Goal: Communication & Community: Participate in discussion

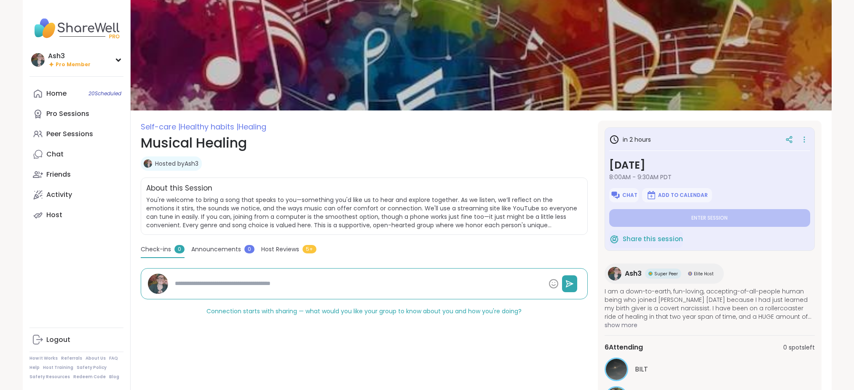
type textarea "*"
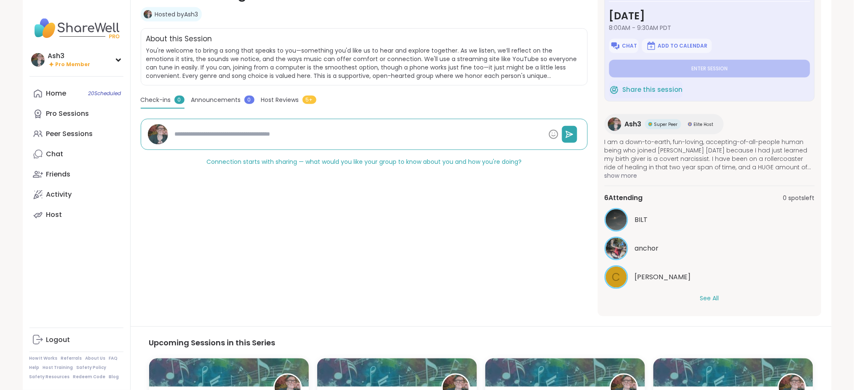
scroll to position [150, 0]
type textarea "*"
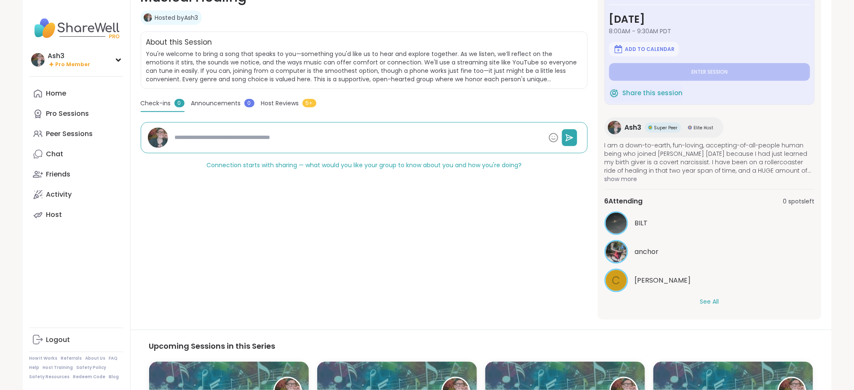
scroll to position [150, 0]
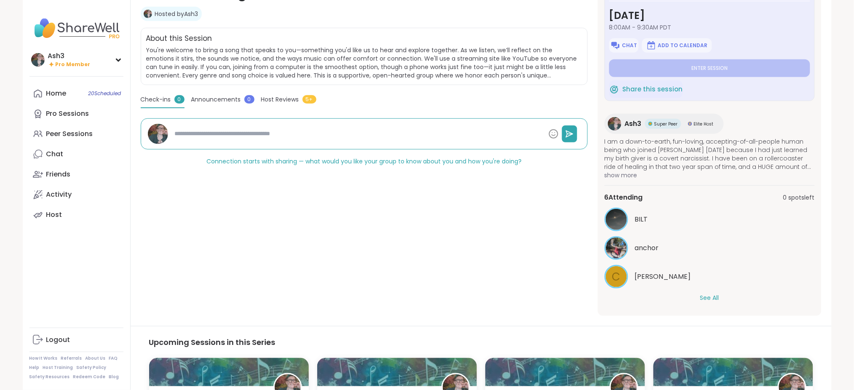
type textarea "*"
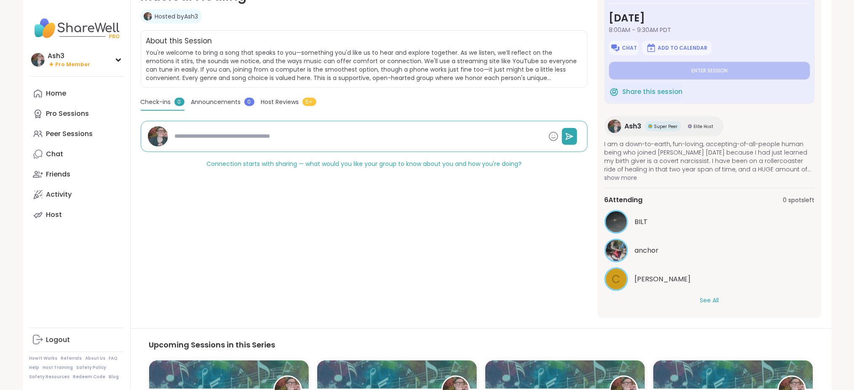
scroll to position [150, 0]
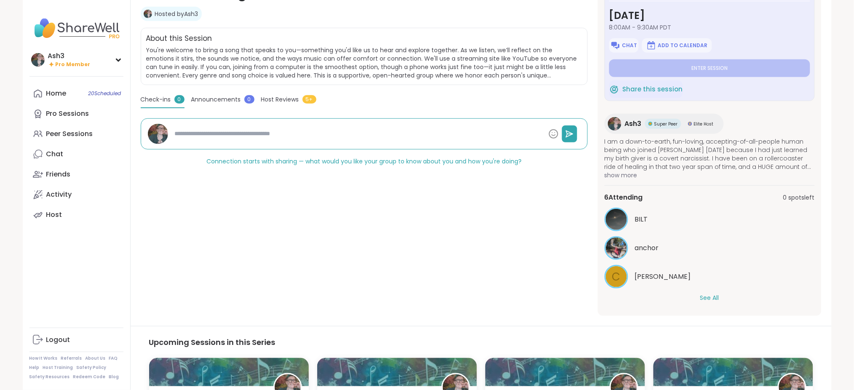
type textarea "*"
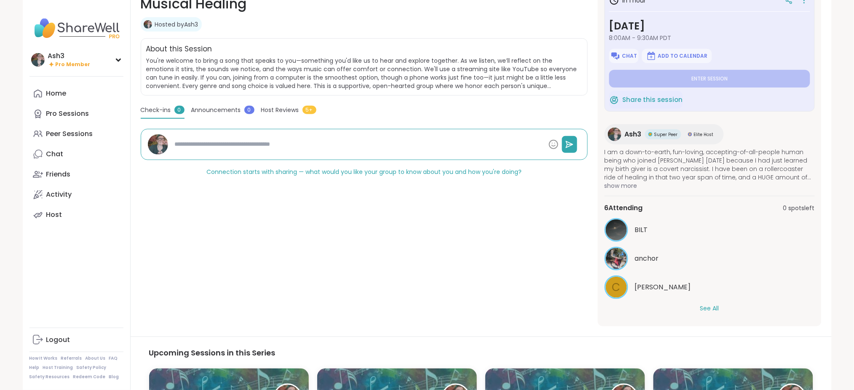
scroll to position [150, 0]
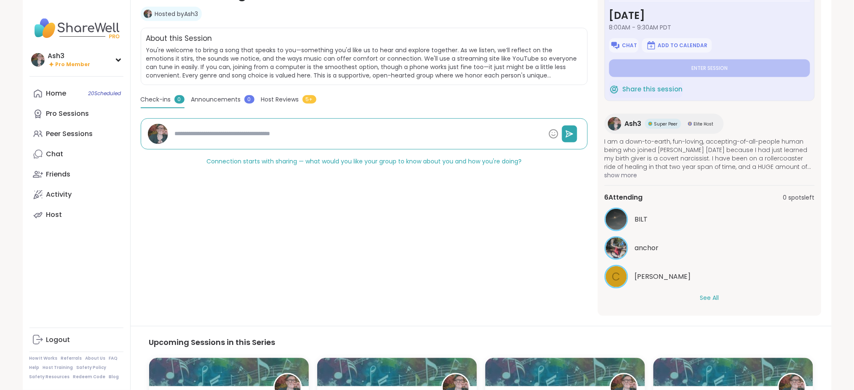
type textarea "*"
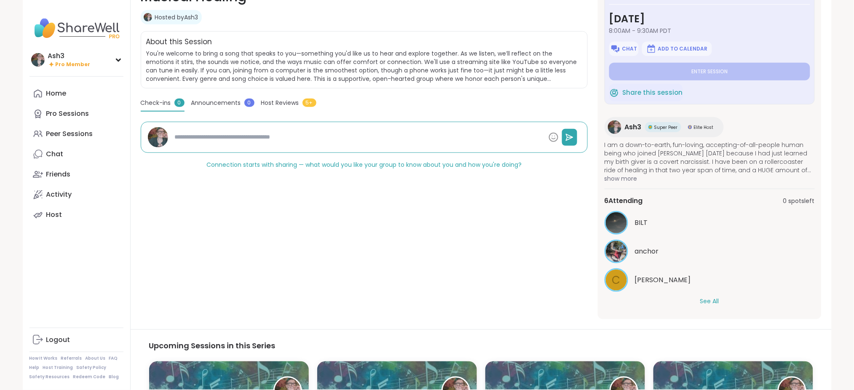
scroll to position [150, 0]
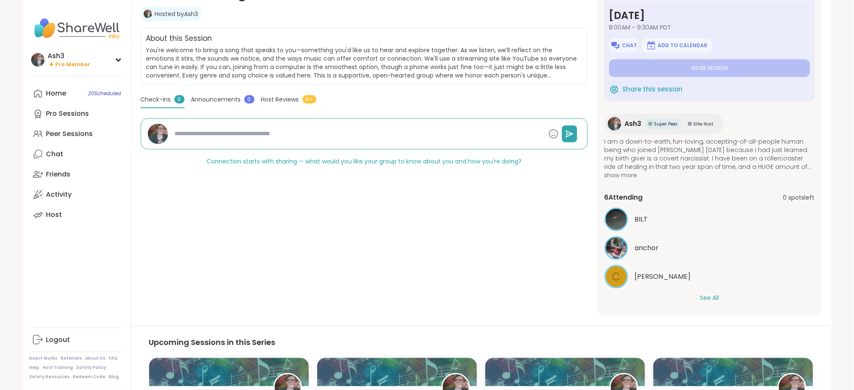
type textarea "*"
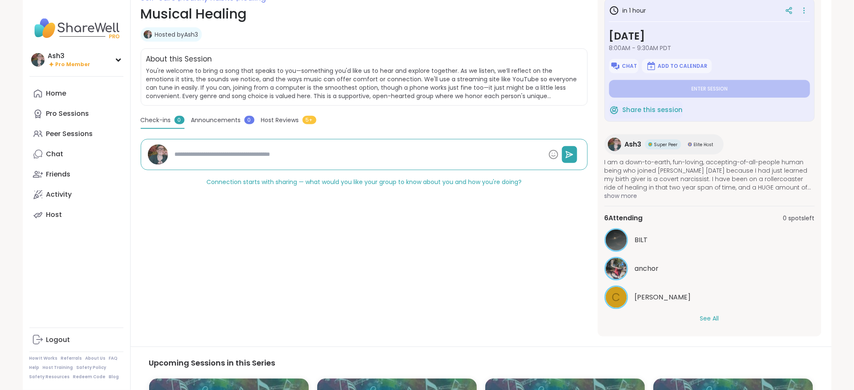
scroll to position [150, 0]
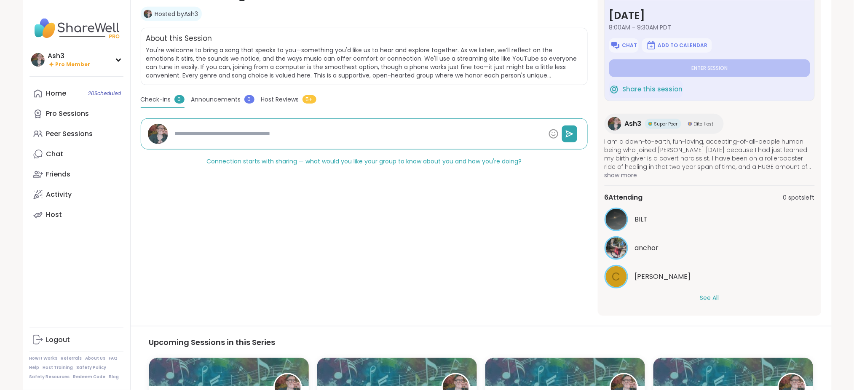
type textarea "*"
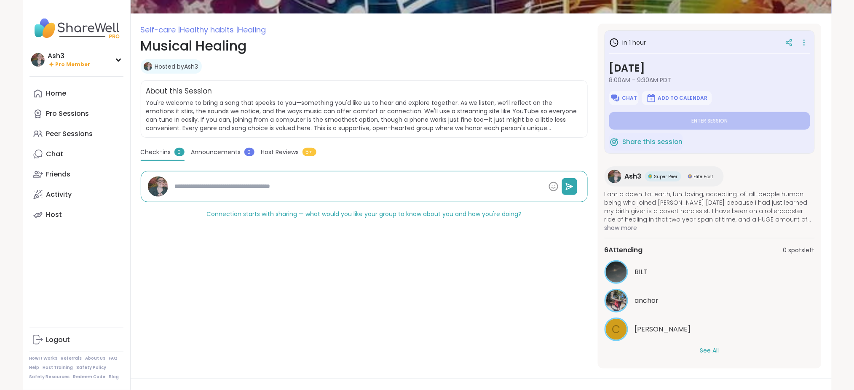
scroll to position [99, 0]
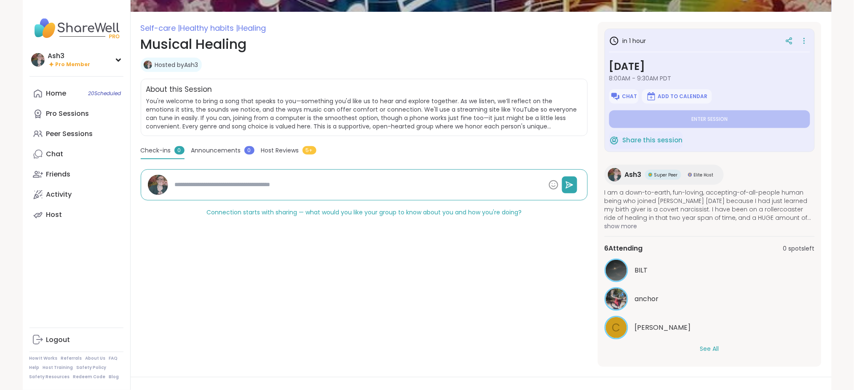
type textarea "*"
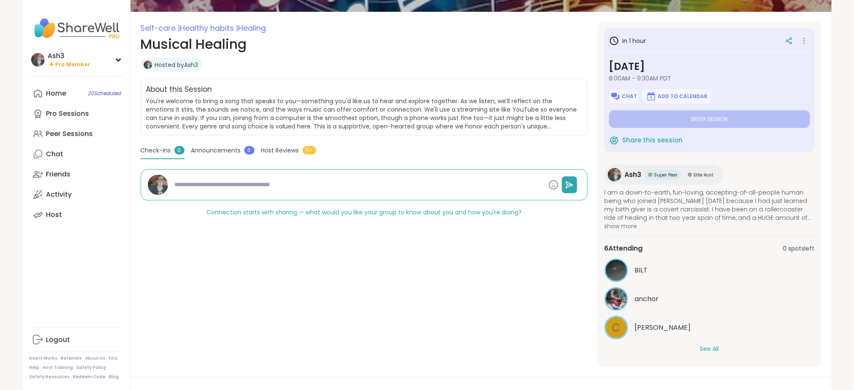
type textarea "*"
click at [708, 349] on button "See All" at bounding box center [709, 349] width 19 height 9
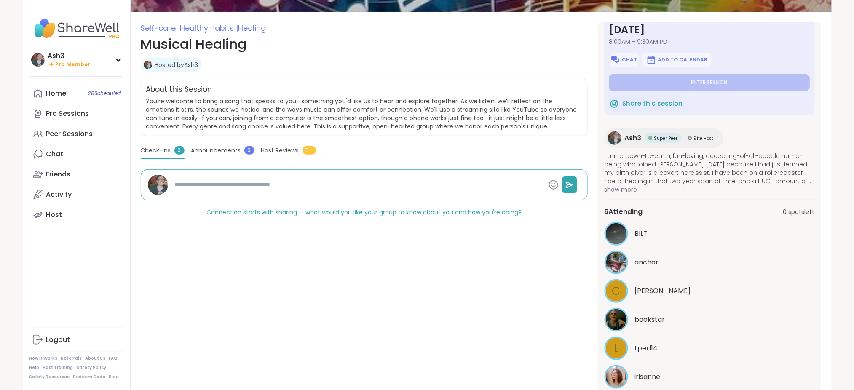
scroll to position [53, 0]
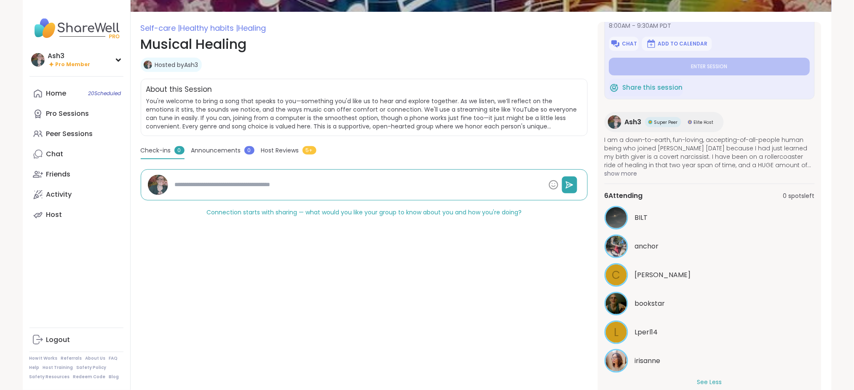
click at [702, 122] on span "Elite Host" at bounding box center [704, 122] width 20 height 6
type textarea "*"
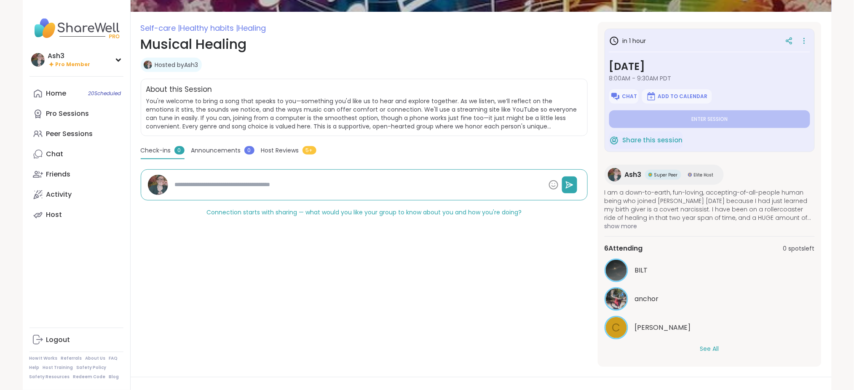
type textarea "*"
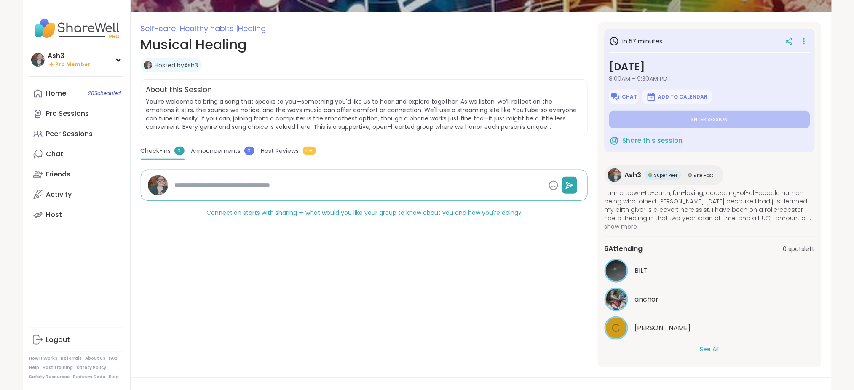
type textarea "*"
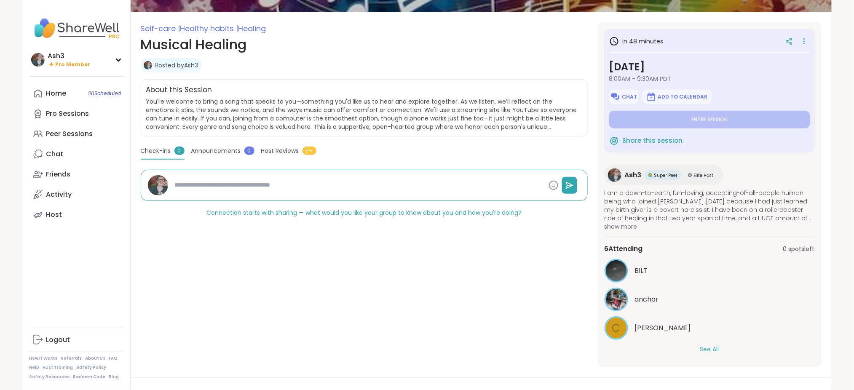
type textarea "*"
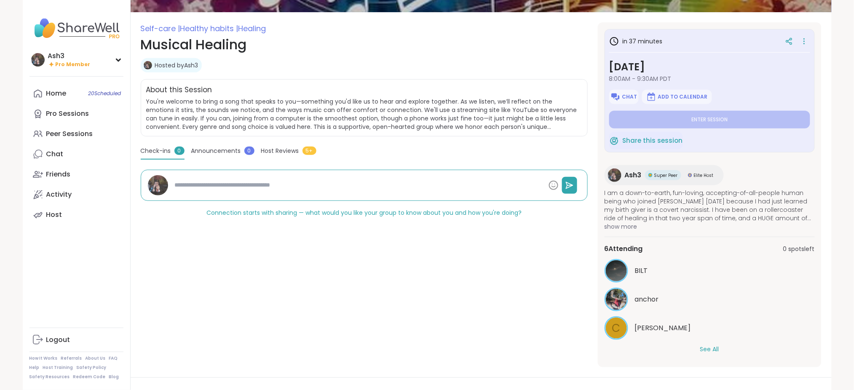
type textarea "*"
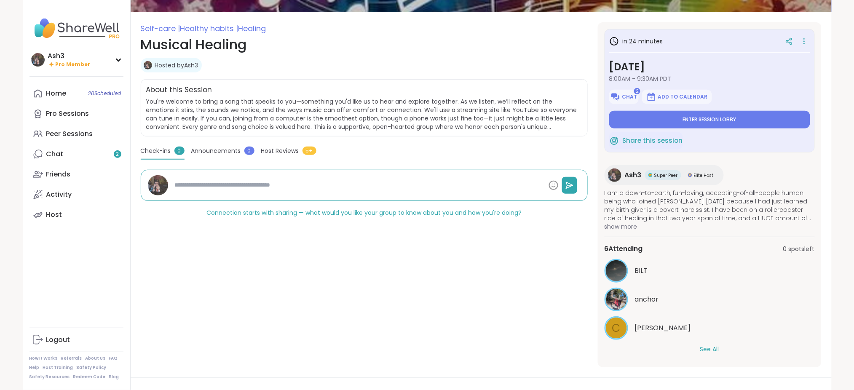
type textarea "*"
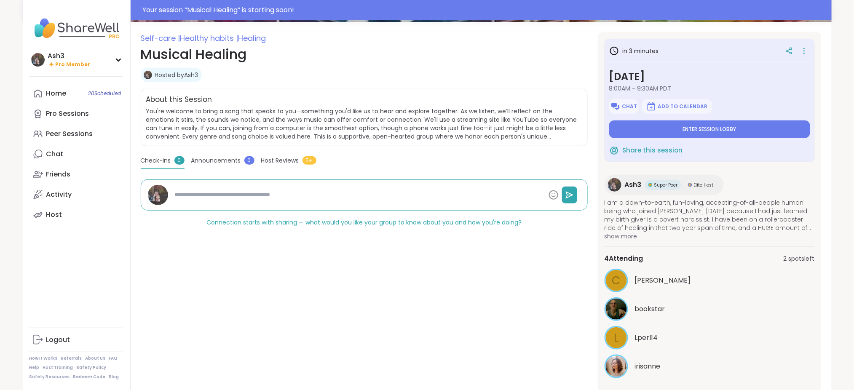
scroll to position [98, 0]
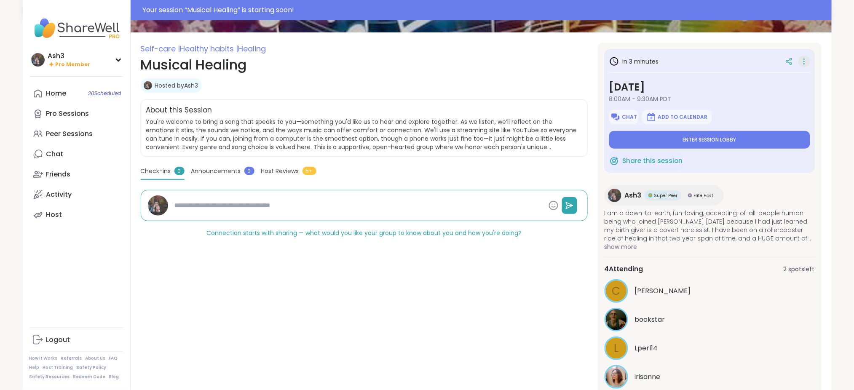
click at [807, 58] on icon at bounding box center [804, 62] width 8 height 12
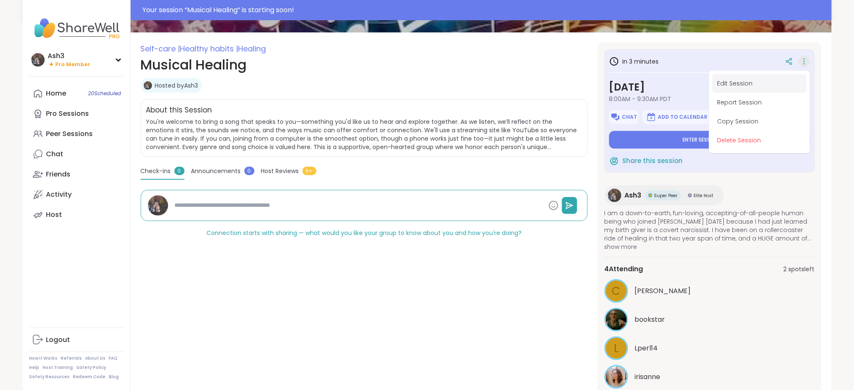
click at [771, 79] on button "Edit Session" at bounding box center [760, 83] width 94 height 19
type textarea "*"
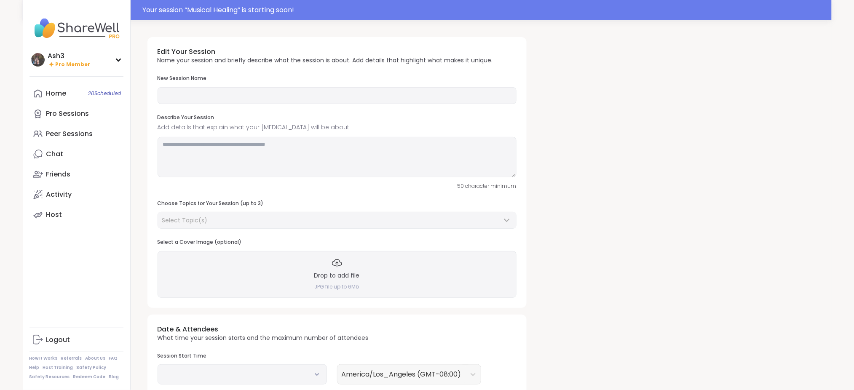
type input "**********"
type textarea "**********"
type input "*"
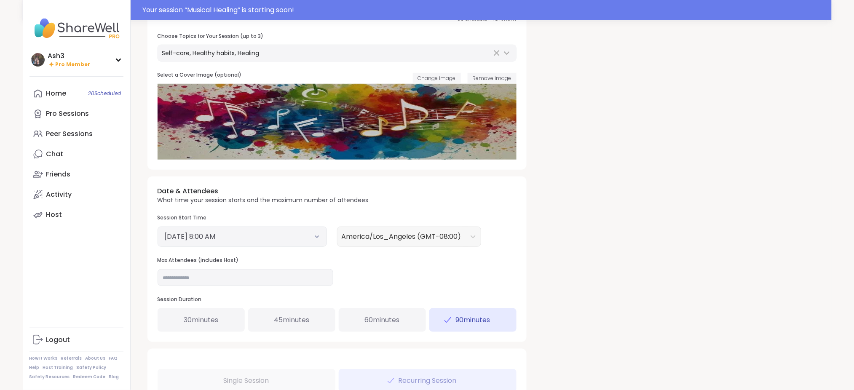
scroll to position [187, 0]
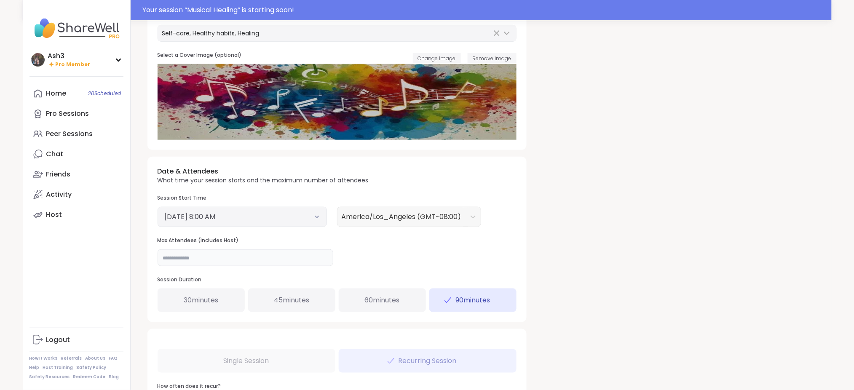
click at [235, 251] on input "*" at bounding box center [246, 257] width 176 height 17
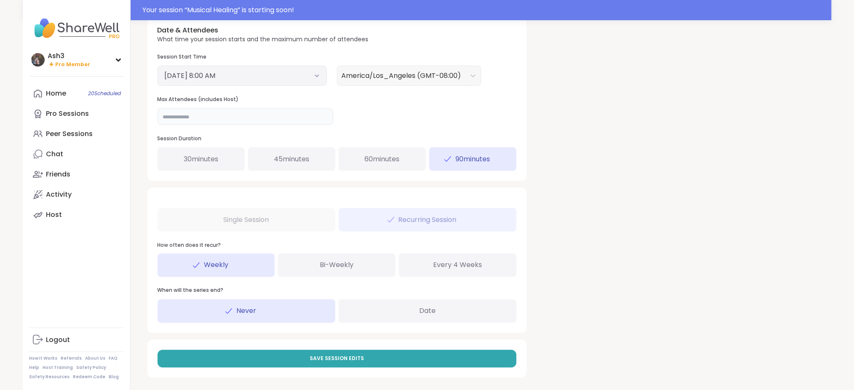
scroll to position [331, 0]
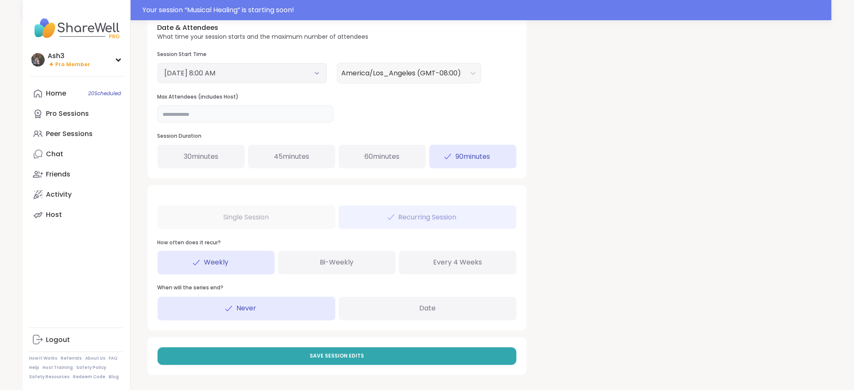
type input "*"
click at [251, 366] on div "Save Session Edits" at bounding box center [336, 357] width 379 height 38
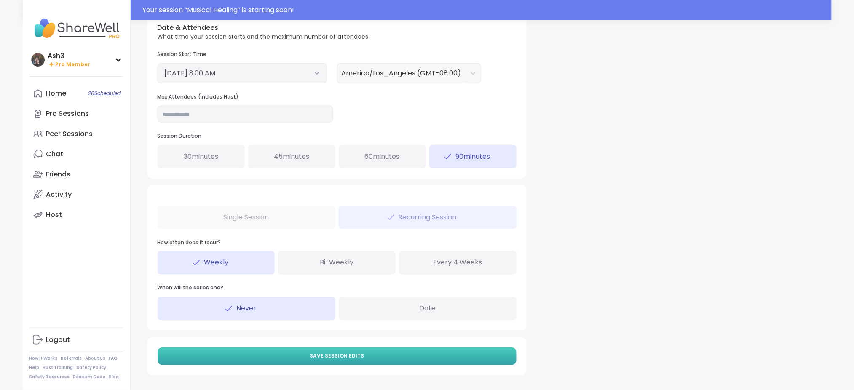
click at [260, 356] on button "Save Session Edits" at bounding box center [337, 357] width 359 height 18
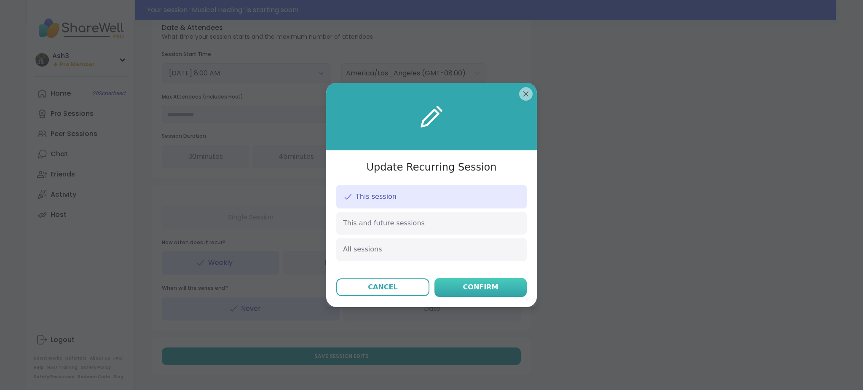
click at [463, 281] on button "Confirm" at bounding box center [480, 287] width 92 height 19
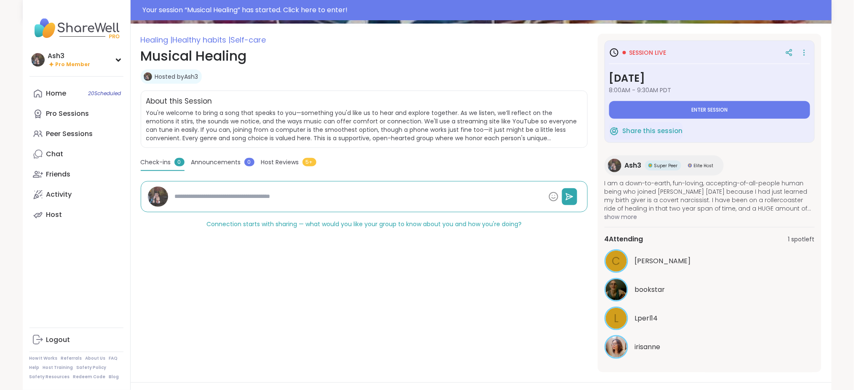
scroll to position [75, 0]
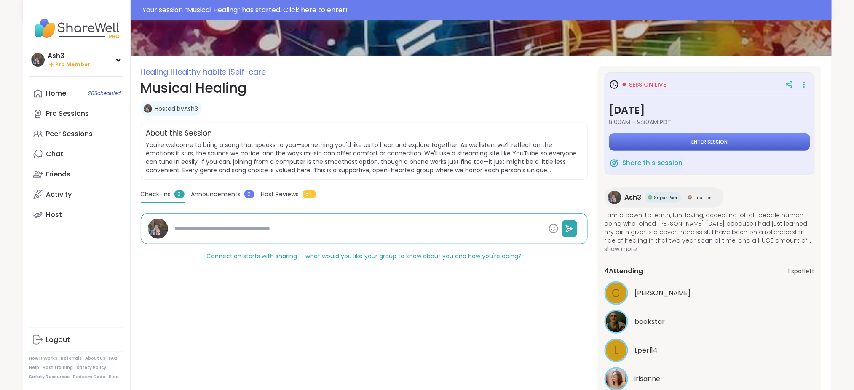
click at [732, 138] on button "Enter session" at bounding box center [709, 142] width 201 height 18
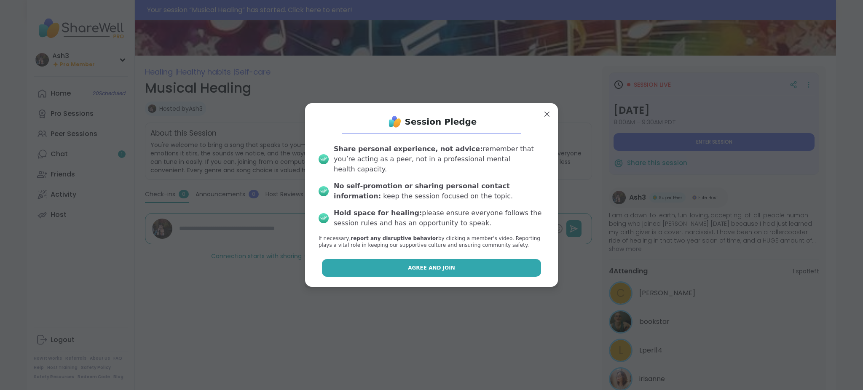
click at [416, 270] on button "Agree and Join" at bounding box center [432, 268] width 220 height 18
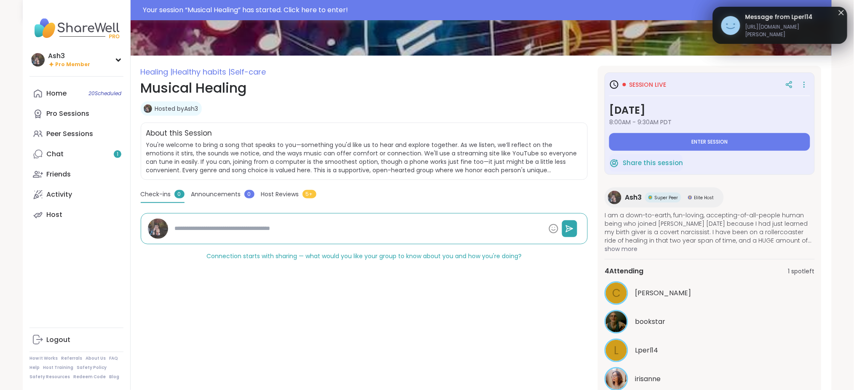
type textarea "*"
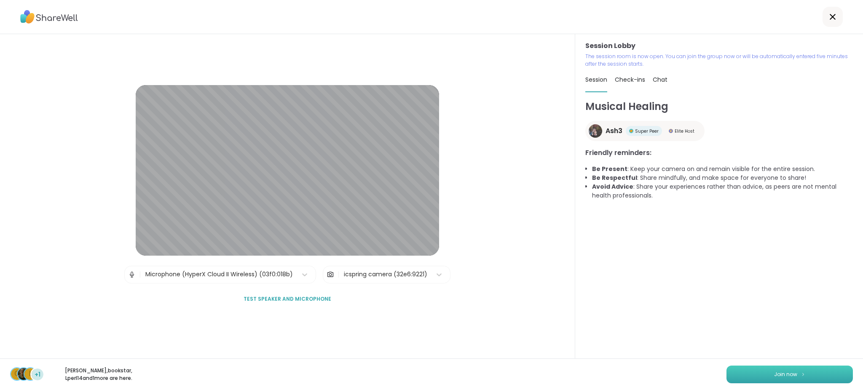
click at [801, 369] on button "Join now" at bounding box center [789, 375] width 126 height 18
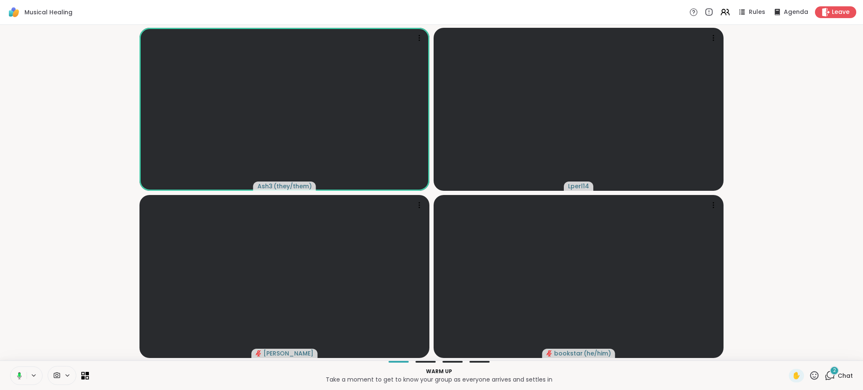
click at [830, 371] on div "2" at bounding box center [834, 370] width 9 height 9
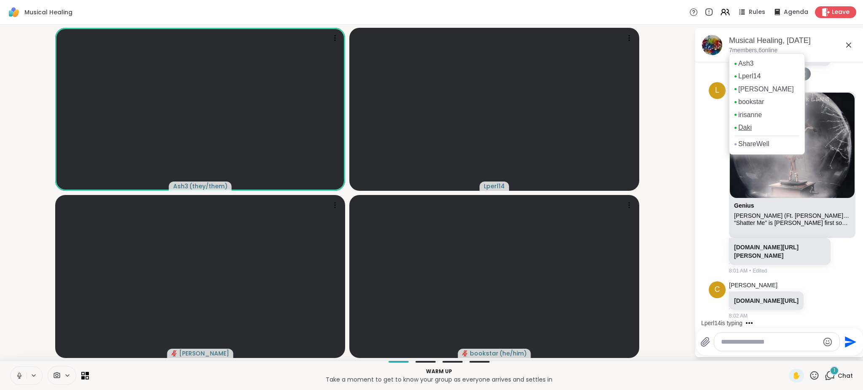
scroll to position [537, 0]
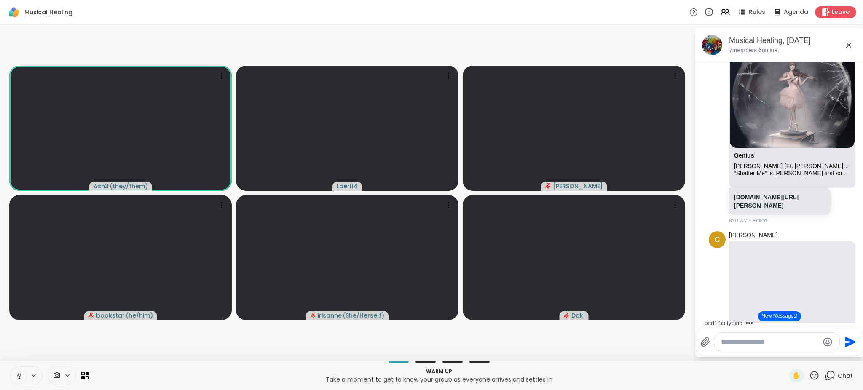
click at [777, 318] on button "New Messages!" at bounding box center [779, 316] width 43 height 10
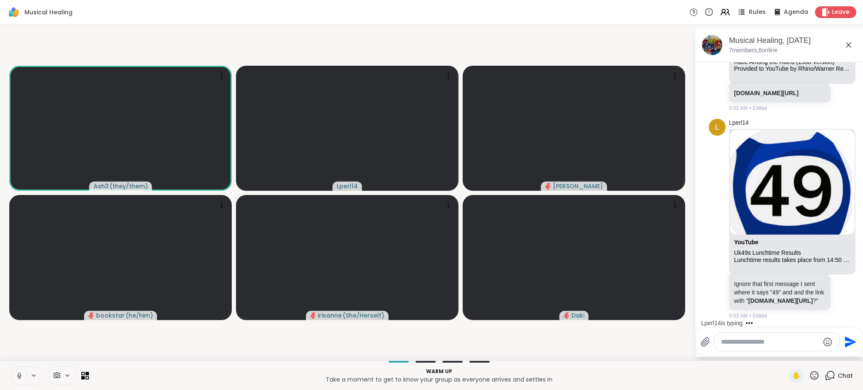
scroll to position [1113, 0]
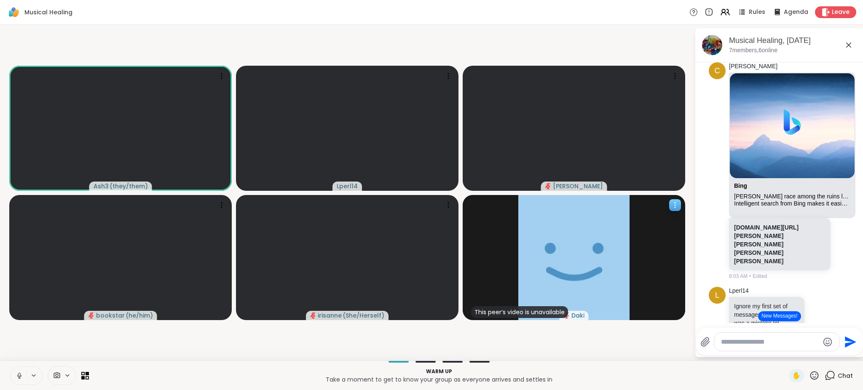
click at [675, 207] on icon at bounding box center [675, 207] width 1 height 1
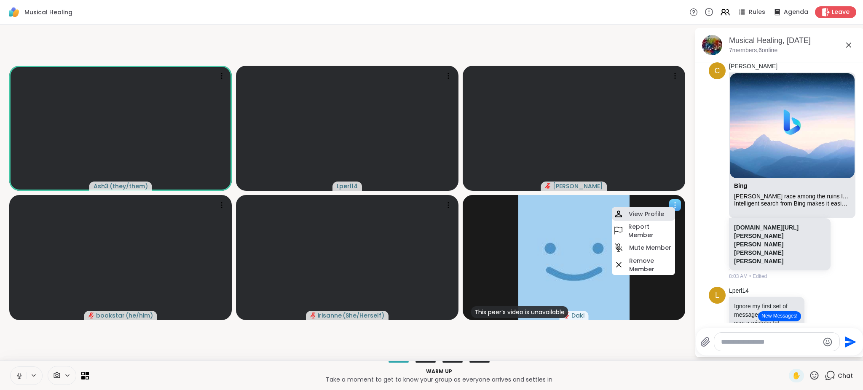
click at [657, 214] on h4 "View Profile" at bounding box center [646, 214] width 35 height 8
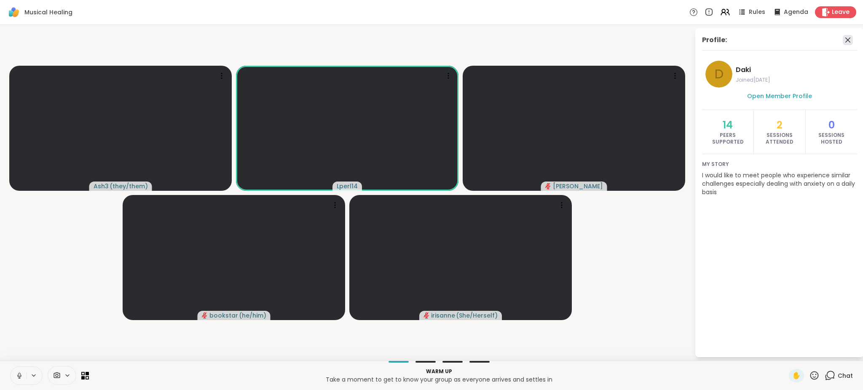
click at [847, 41] on icon at bounding box center [848, 40] width 10 height 10
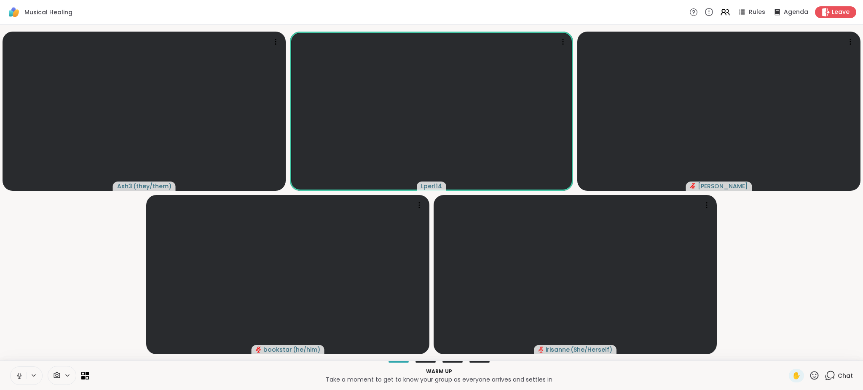
click at [825, 375] on icon at bounding box center [830, 375] width 11 height 11
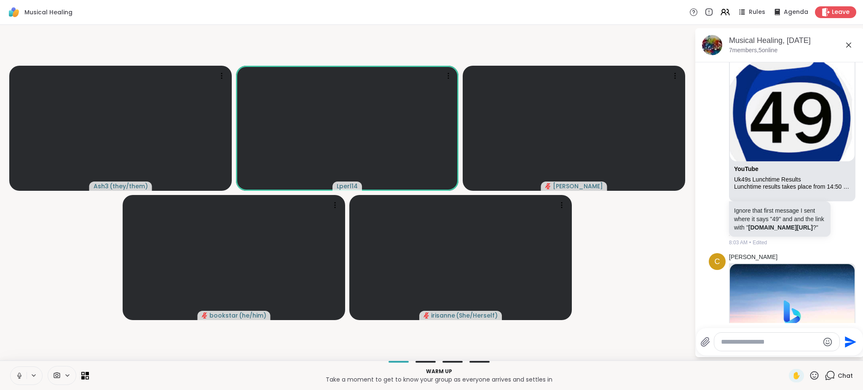
scroll to position [893, 0]
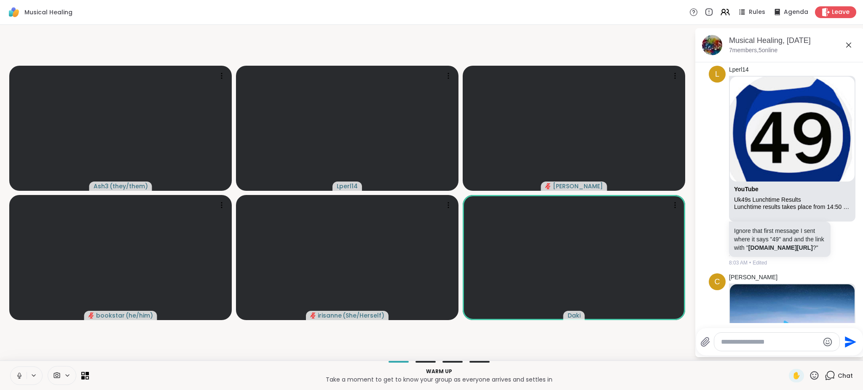
drag, startPoint x: 155, startPoint y: 3, endPoint x: 88, endPoint y: 43, distance: 78.8
click at [88, 43] on video-player-container "Ash3 ( they/them ) Lperl14 Cyndy bookstar ( he/him ) irisanne ( She/Herself ) D…" at bounding box center [347, 192] width 684 height 329
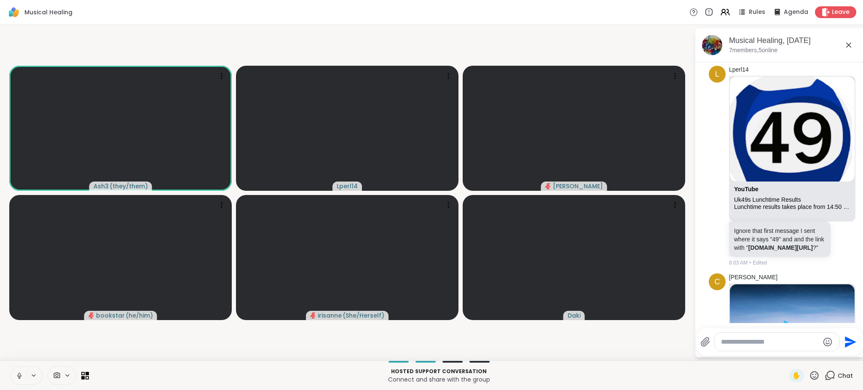
click at [650, 341] on video-player-container "Ash3 ( they/them ) Lperl14 Cyndy bookstar ( he/him ) irisanne ( She/Herself ) D…" at bounding box center [347, 192] width 684 height 329
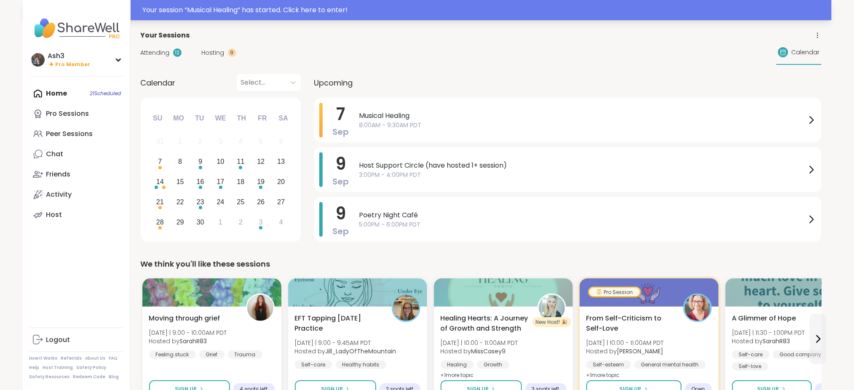
click at [297, 11] on div "Your session “ Musical Healing ” has started. Click here to enter!" at bounding box center [485, 10] width 684 height 10
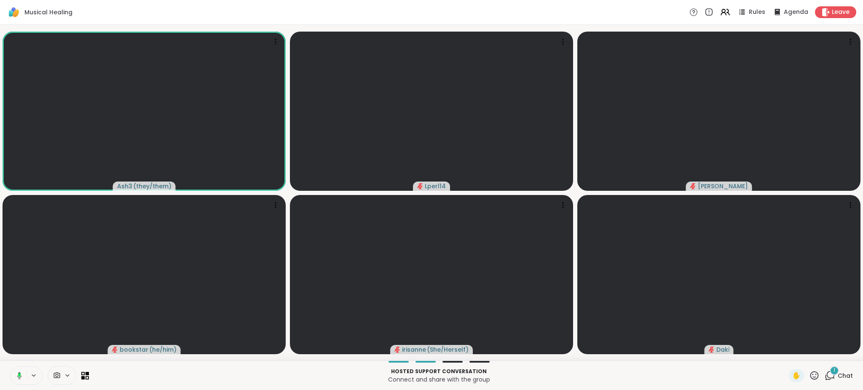
click at [830, 374] on div "1" at bounding box center [834, 370] width 9 height 9
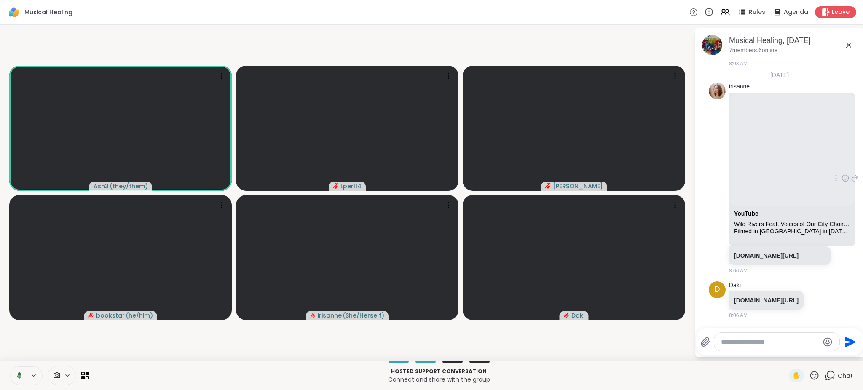
scroll to position [1556, 0]
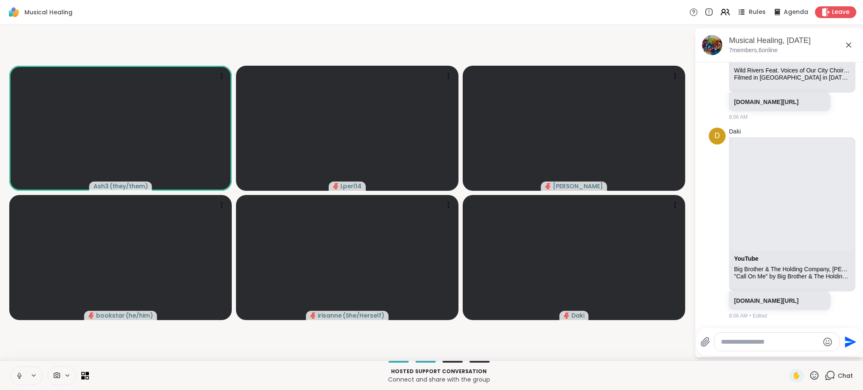
click at [742, 13] on div "Rules" at bounding box center [750, 12] width 29 height 11
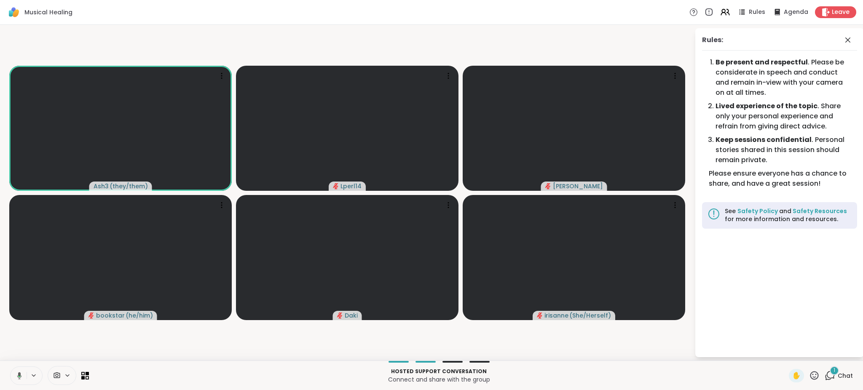
click at [833, 373] on span "1" at bounding box center [834, 370] width 2 height 7
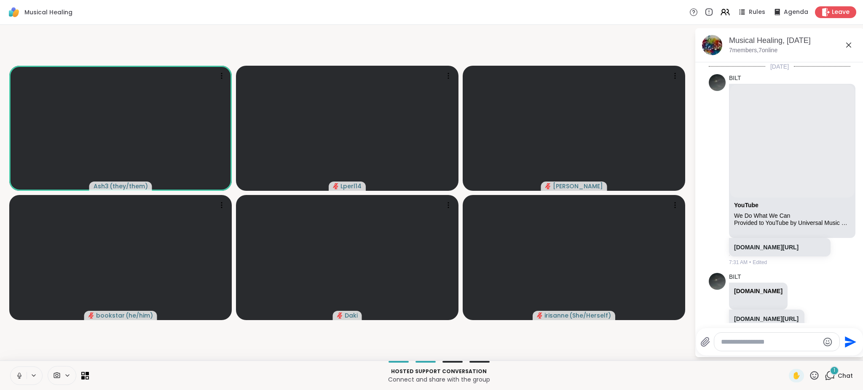
scroll to position [1913, 0]
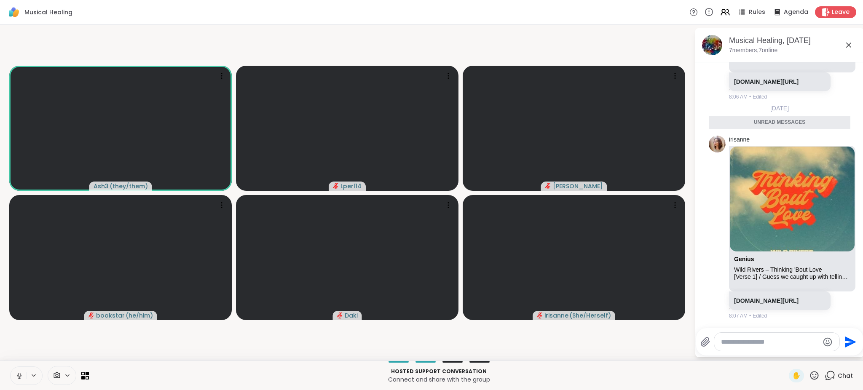
click at [769, 344] on textarea "Type your message" at bounding box center [770, 342] width 98 height 8
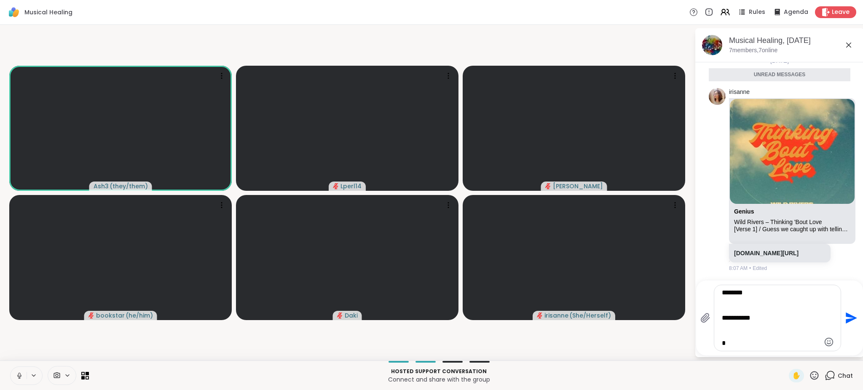
scroll to position [0, 0]
type textarea "**********"
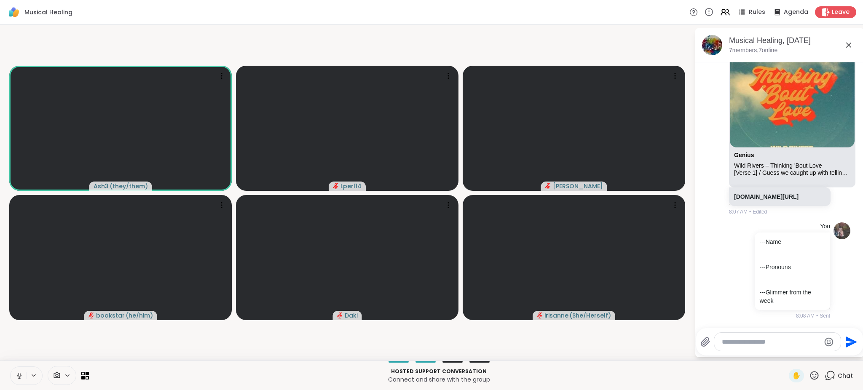
scroll to position [1996, 0]
click at [12, 381] on button at bounding box center [19, 376] width 16 height 18
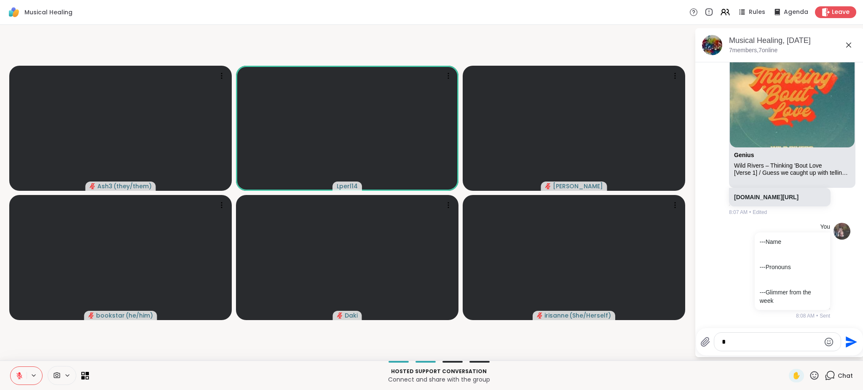
click at [792, 343] on textarea "Type your message" at bounding box center [771, 342] width 98 height 8
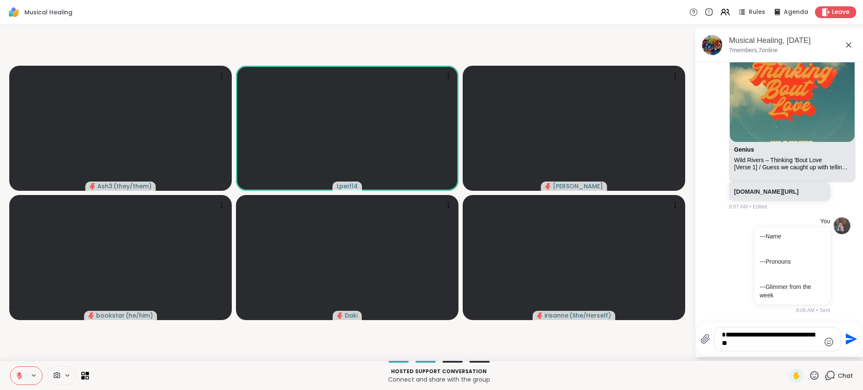
type textarea "**********"
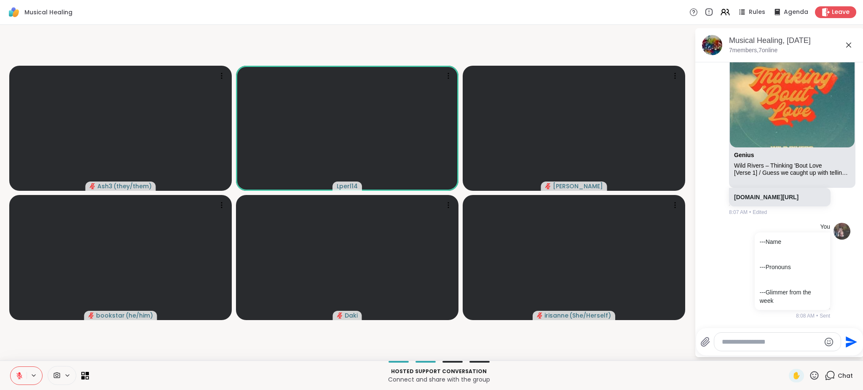
scroll to position [2050, 0]
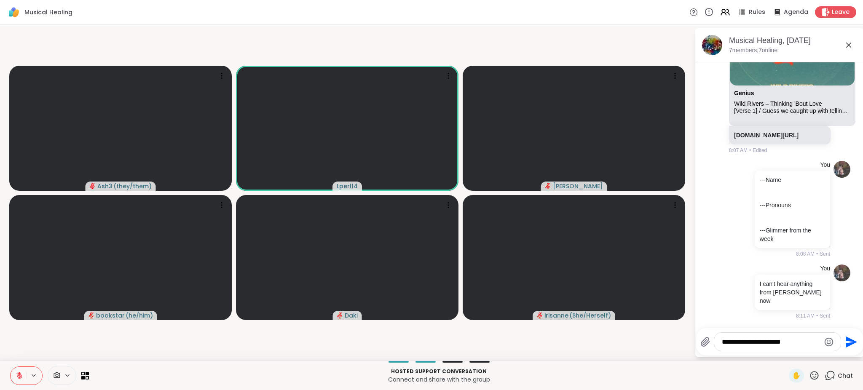
type textarea "**********"
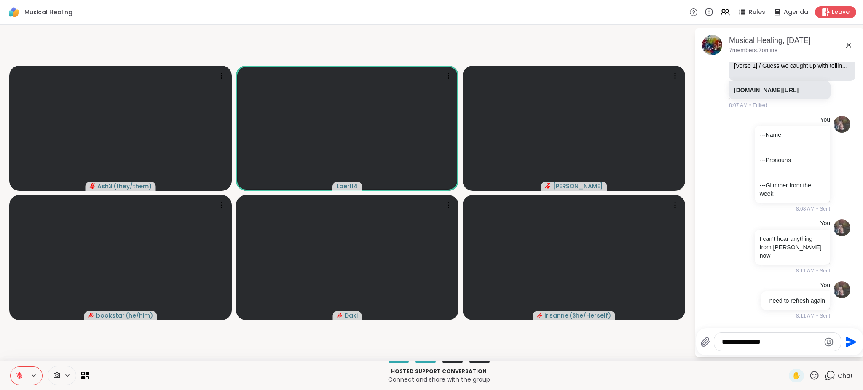
type textarea "**********"
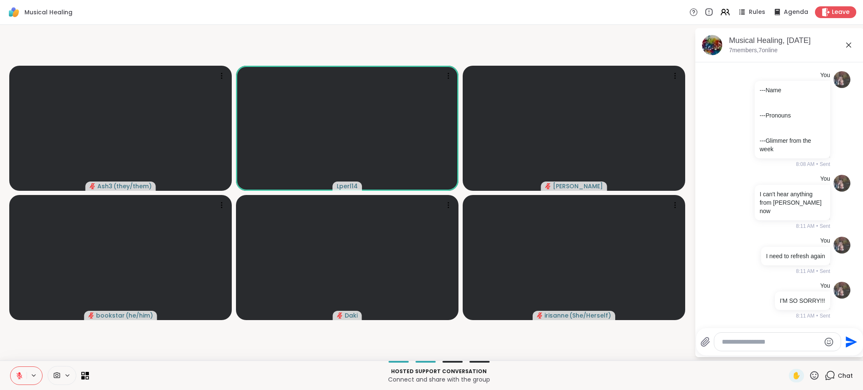
scroll to position [2148, 0]
type textarea "*"
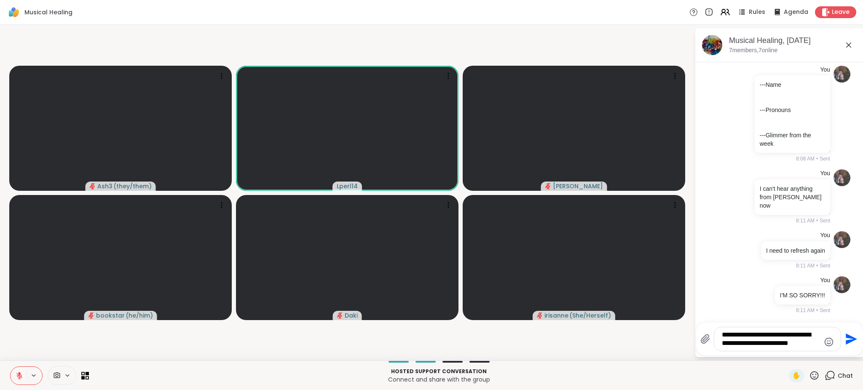
scroll to position [0, 0]
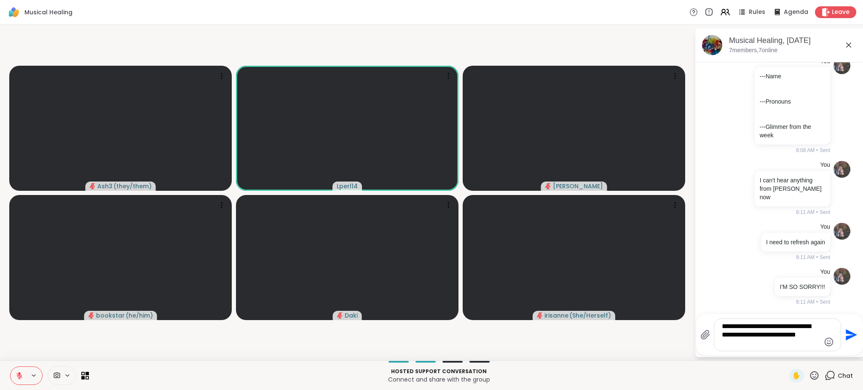
type textarea "**********"
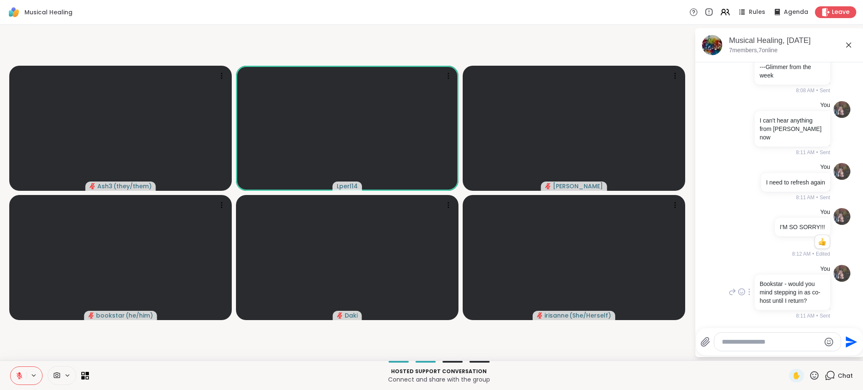
scroll to position [2230, 0]
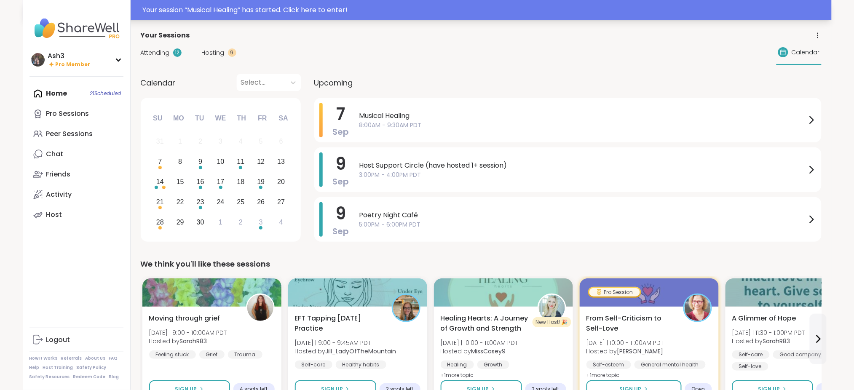
click at [317, 10] on div "Your session “ Musical Healing ” has started. Click here to enter!" at bounding box center [485, 10] width 684 height 10
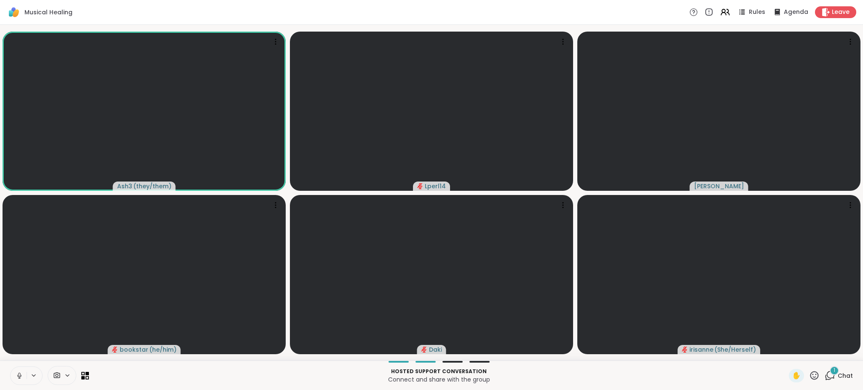
click at [16, 377] on icon at bounding box center [20, 376] width 8 height 8
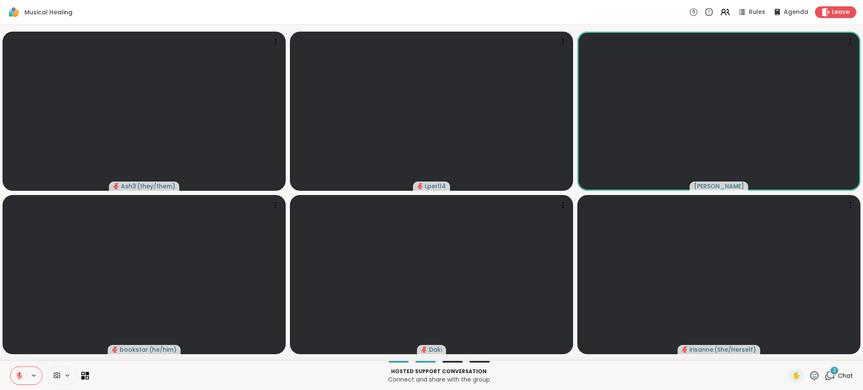
click at [838, 376] on span "Chat" at bounding box center [845, 376] width 15 height 8
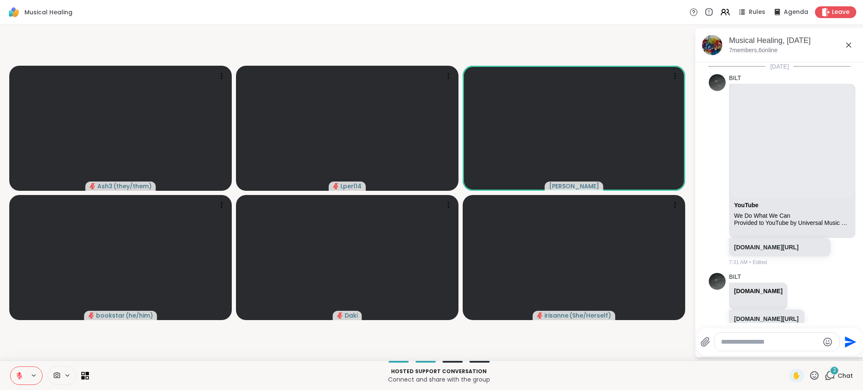
scroll to position [2415, 0]
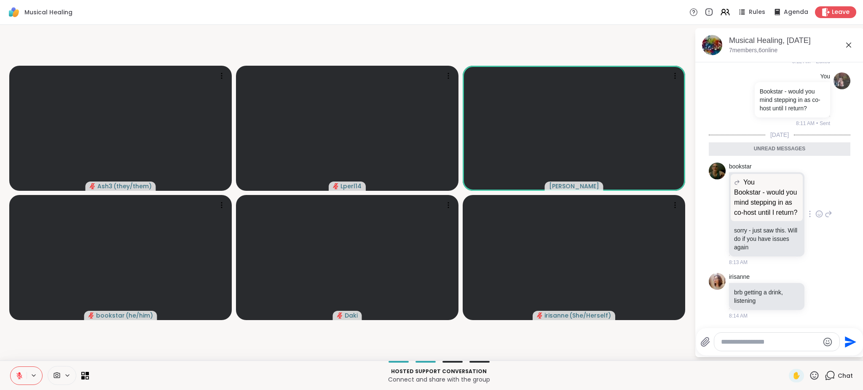
click at [818, 215] on icon at bounding box center [819, 215] width 3 height 1
click at [797, 200] on div "Select Reaction: Thumbs up" at bounding box center [801, 201] width 8 height 8
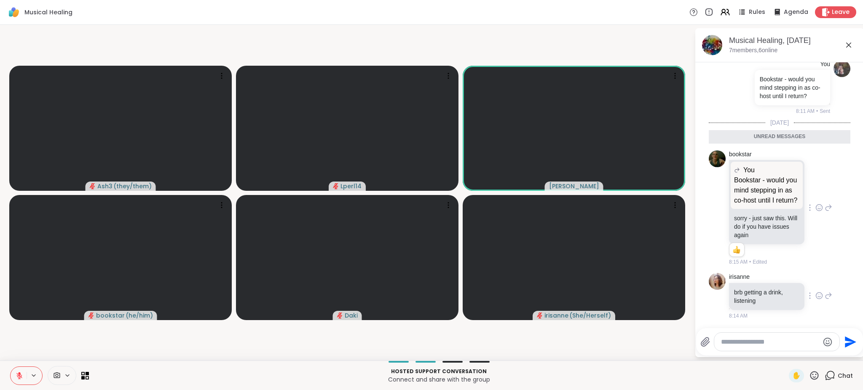
click at [815, 300] on icon at bounding box center [819, 296] width 8 height 8
click at [797, 286] on div "Select Reaction: Thumbs up" at bounding box center [801, 283] width 8 height 8
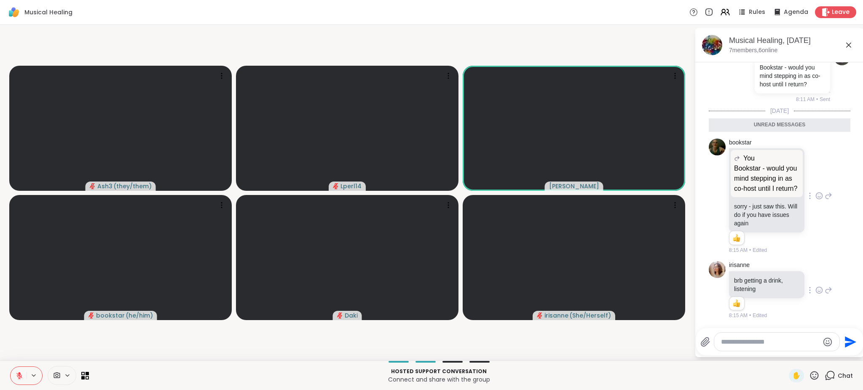
click at [807, 189] on div "bookstar You Bookstar - would you mind stepping in as co-host until I return? B…" at bounding box center [780, 197] width 103 height 116
click at [816, 193] on icon at bounding box center [819, 196] width 6 height 6
click at [815, 180] on div "Select Reaction: Heart" at bounding box center [819, 183] width 8 height 8
click at [17, 372] on icon at bounding box center [20, 376] width 8 height 8
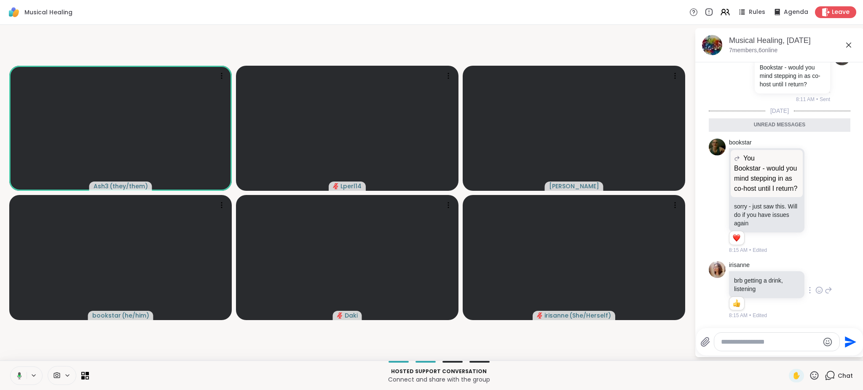
click at [9, 367] on button at bounding box center [17, 376] width 17 height 18
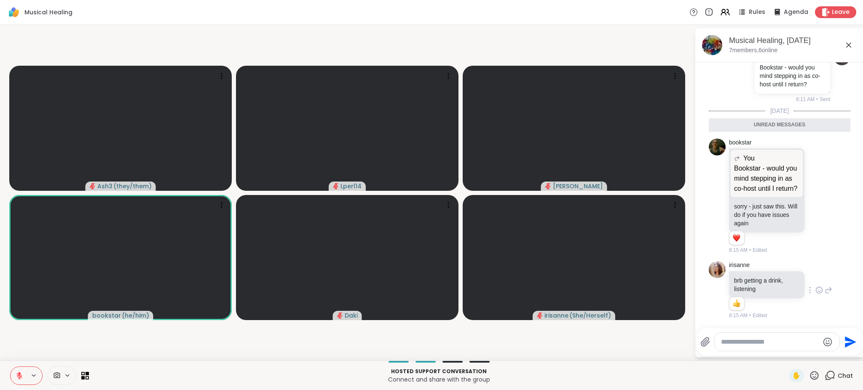
click at [727, 343] on textarea "Type your message" at bounding box center [770, 342] width 98 height 8
type textarea "*"
type textarea "*******"
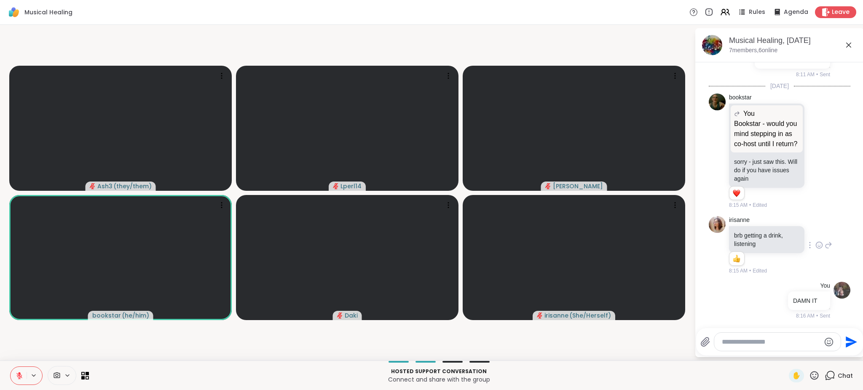
scroll to position [2464, 0]
type textarea "*"
type textarea "**********"
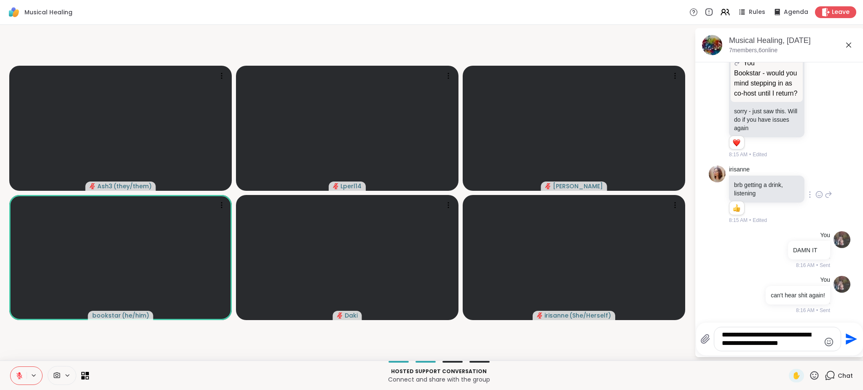
type textarea "**********"
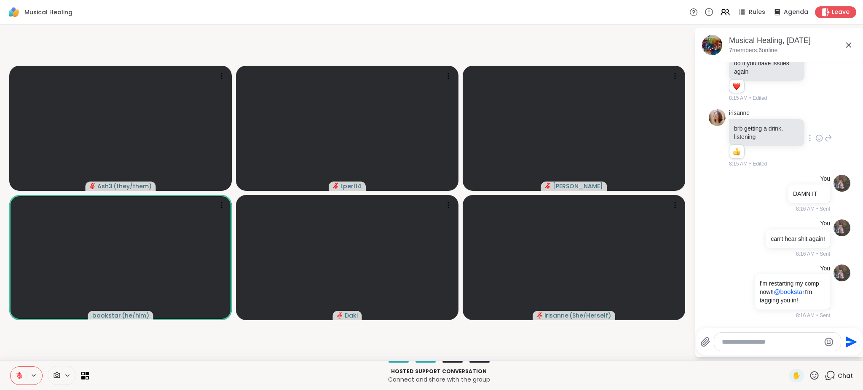
scroll to position [2579, 0]
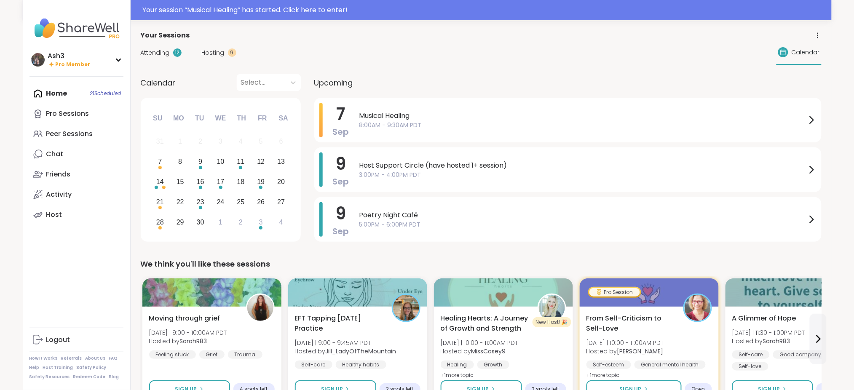
click at [261, 11] on div "Your session “ Musical Healing ” has started. Click here to enter!" at bounding box center [485, 10] width 684 height 10
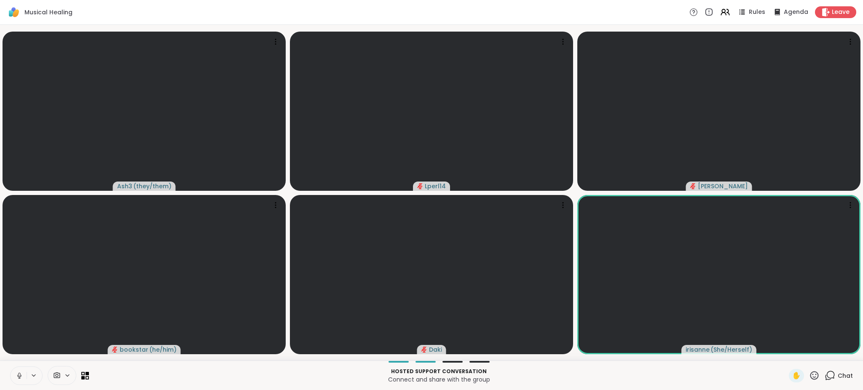
click at [18, 375] on icon at bounding box center [19, 375] width 2 height 4
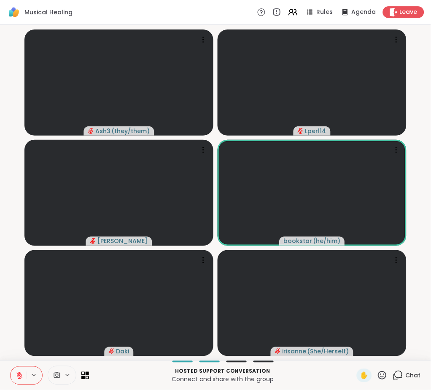
click at [23, 373] on icon at bounding box center [20, 376] width 8 height 8
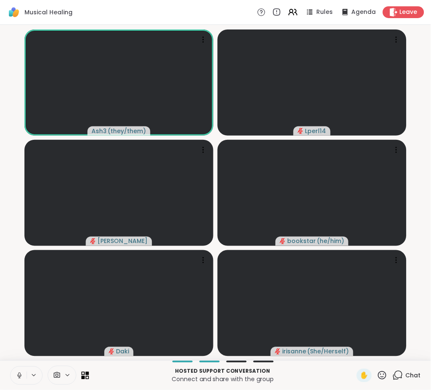
click at [377, 375] on icon at bounding box center [382, 375] width 11 height 11
click at [372, 356] on span "👍" at bounding box center [376, 353] width 8 height 10
drag, startPoint x: 64, startPoint y: 1, endPoint x: 8, endPoint y: 50, distance: 74.6
click at [8, 50] on video-player-container "Ash3 ( they/them ) Lperl14 Cyndy bookstar ( he/him ) Daki irisanne ( She/Hersel…" at bounding box center [215, 192] width 421 height 329
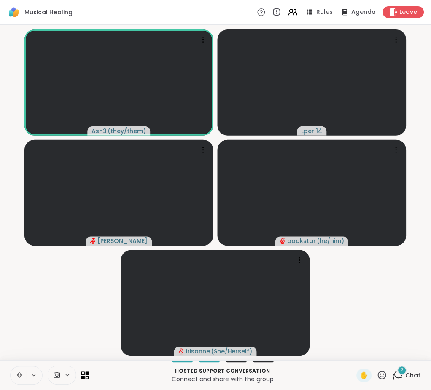
click at [396, 377] on div "2 Chat" at bounding box center [406, 375] width 28 height 13
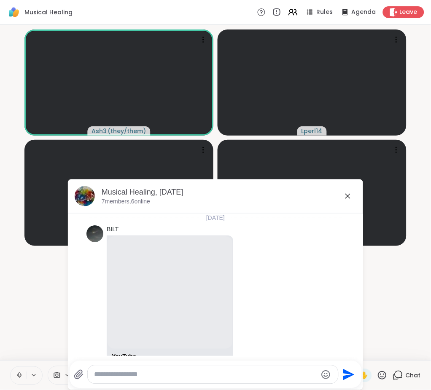
scroll to position [2941, 0]
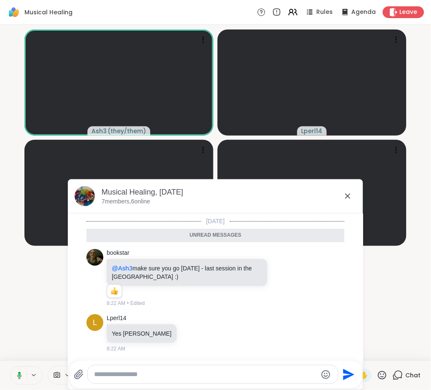
click at [343, 196] on icon at bounding box center [348, 196] width 10 height 10
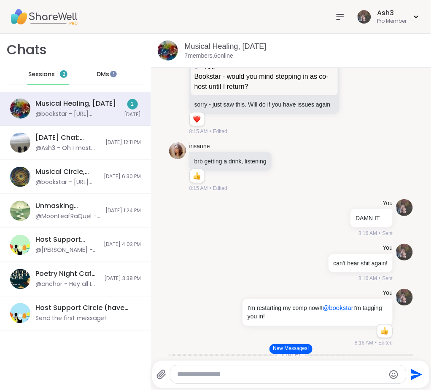
scroll to position [2453, 0]
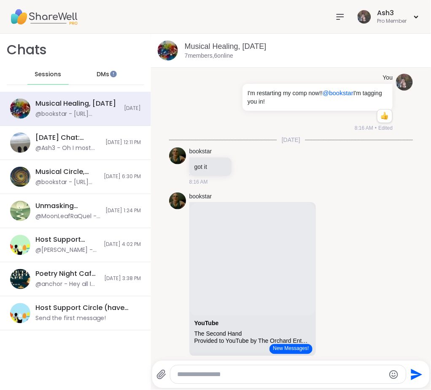
click at [275, 347] on button "New Messages!" at bounding box center [290, 349] width 43 height 10
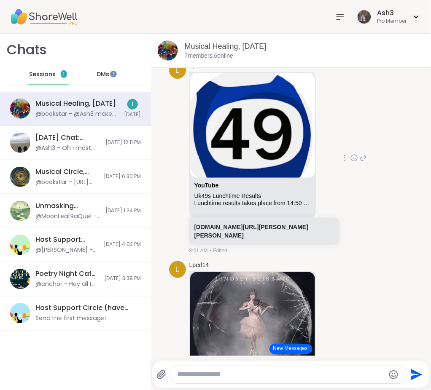
scroll to position [374, 0]
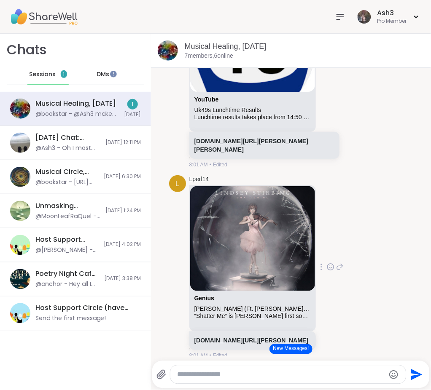
click at [343, 272] on icon at bounding box center [340, 267] width 8 height 10
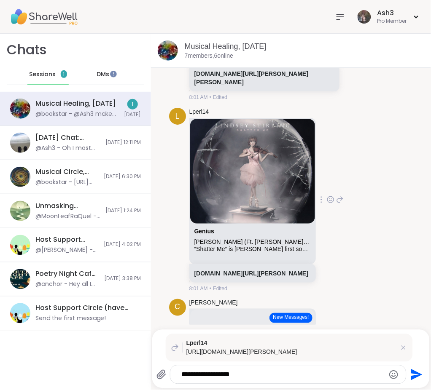
scroll to position [449, 0]
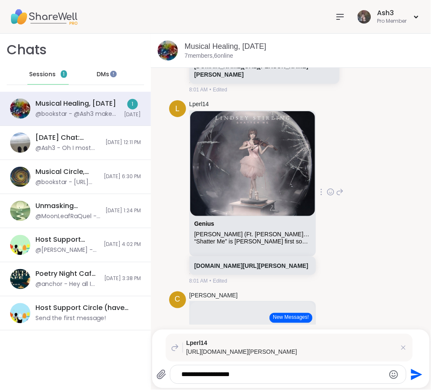
type textarea "**********"
click at [411, 372] on icon "Send" at bounding box center [416, 374] width 11 height 11
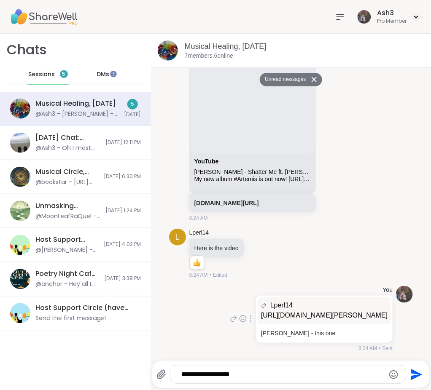
scroll to position [3376, 0]
click at [324, 311] on p "[URL][DOMAIN_NAME][PERSON_NAME]" at bounding box center [324, 316] width 127 height 10
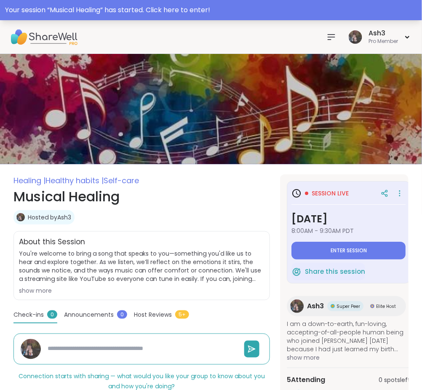
type textarea "*"
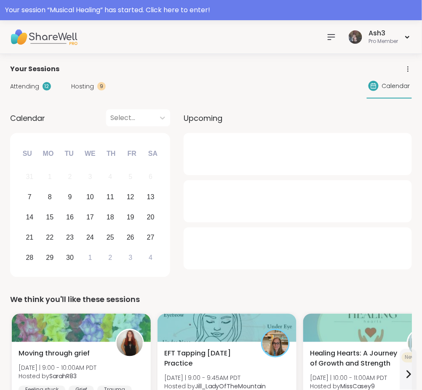
click at [113, 10] on div "Your session “ Musical Healing ” has started. Click here to enter!" at bounding box center [211, 10] width 412 height 10
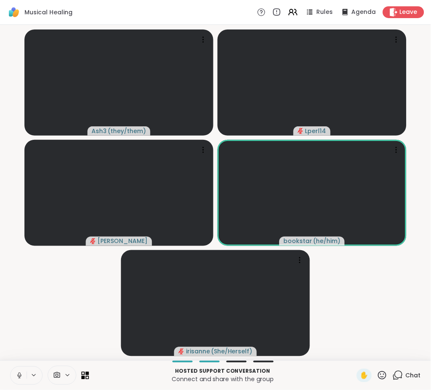
click at [405, 375] on span "Chat" at bounding box center [412, 376] width 15 height 8
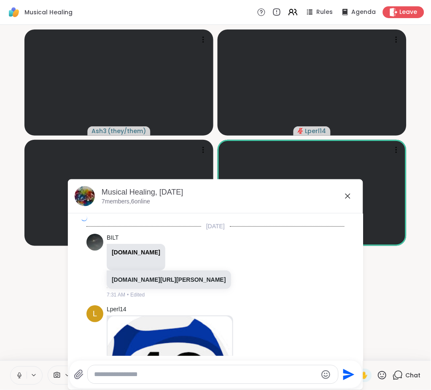
scroll to position [3454, 0]
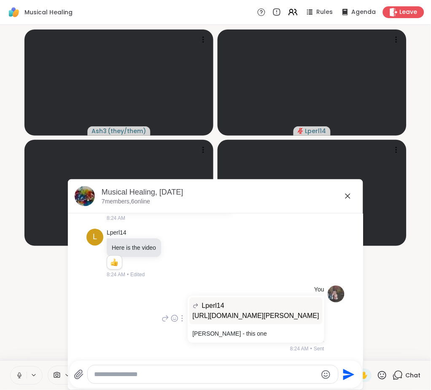
click at [214, 311] on p "[URL][DOMAIN_NAME][PERSON_NAME]" at bounding box center [256, 316] width 127 height 10
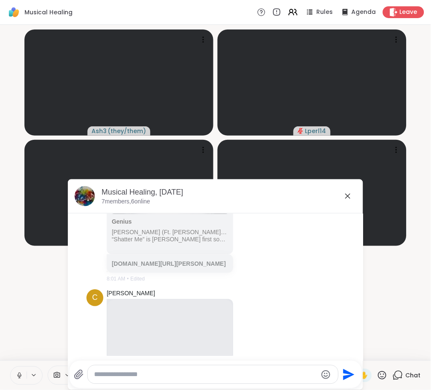
scroll to position [586, 0]
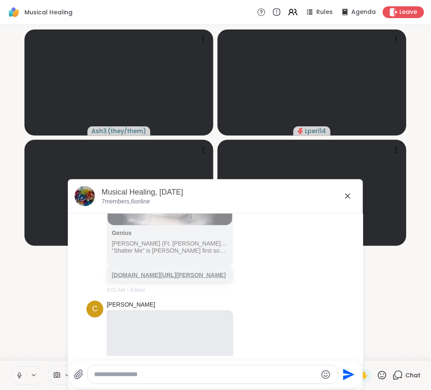
click at [147, 279] on link "[DOMAIN_NAME][URL][PERSON_NAME]" at bounding box center [169, 275] width 114 height 7
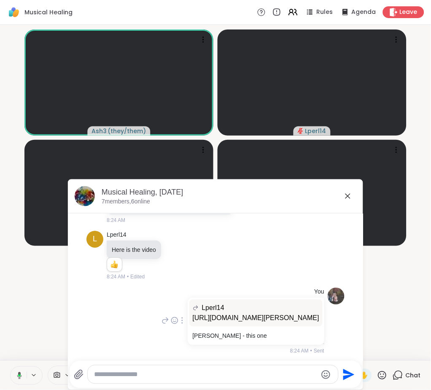
scroll to position [3305, 0]
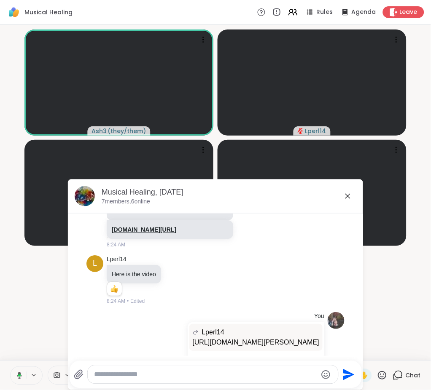
click at [163, 233] on link "[DOMAIN_NAME][URL]" at bounding box center [144, 229] width 64 height 7
click at [343, 195] on icon at bounding box center [348, 196] width 10 height 10
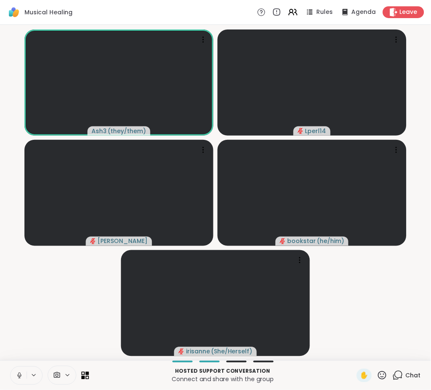
click at [16, 375] on icon at bounding box center [20, 376] width 8 height 8
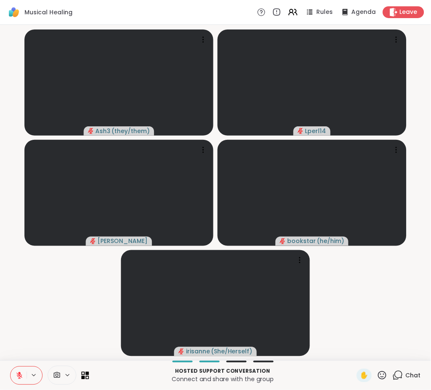
click at [377, 375] on icon at bounding box center [382, 375] width 11 height 11
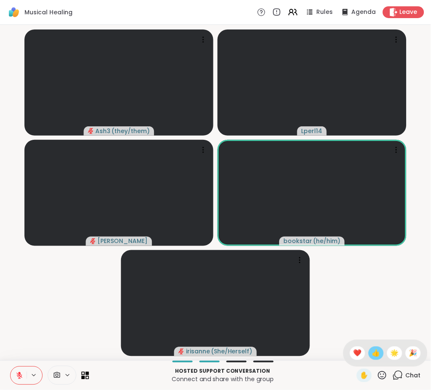
click at [372, 356] on span "👍" at bounding box center [376, 353] width 8 height 10
click at [395, 377] on div "Chat" at bounding box center [406, 375] width 28 height 13
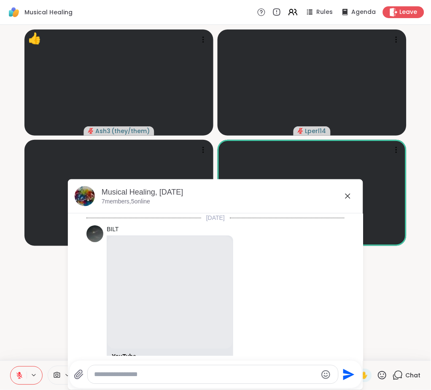
scroll to position [3454, 0]
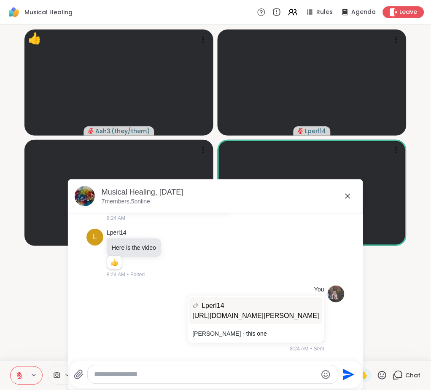
click at [264, 372] on textarea "Type your message" at bounding box center [205, 375] width 223 height 8
type textarea "**********"
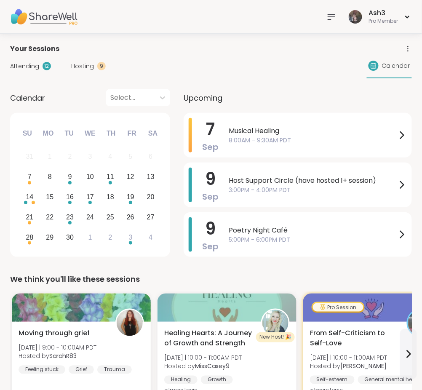
click at [331, 10] on div at bounding box center [331, 16] width 17 height 17
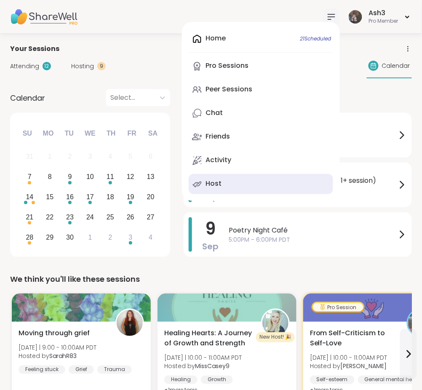
click at [226, 180] on link "Host" at bounding box center [261, 184] width 145 height 20
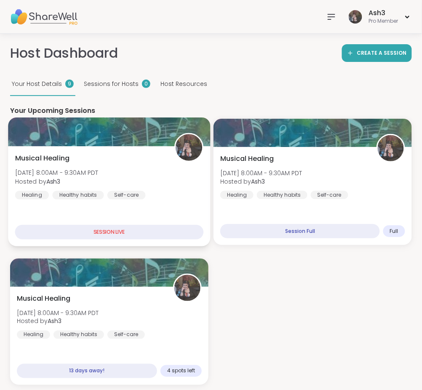
click at [107, 140] on div at bounding box center [109, 132] width 202 height 29
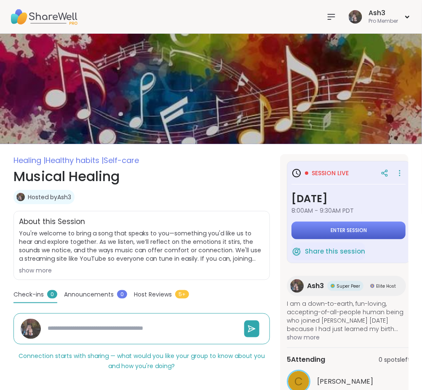
click at [327, 228] on button "Enter session" at bounding box center [349, 231] width 114 height 18
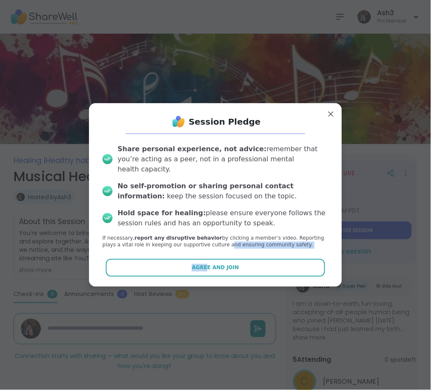
click at [198, 253] on div "Session Pledge Share personal experience, not advice: remember that you’re acti…" at bounding box center [215, 195] width 239 height 170
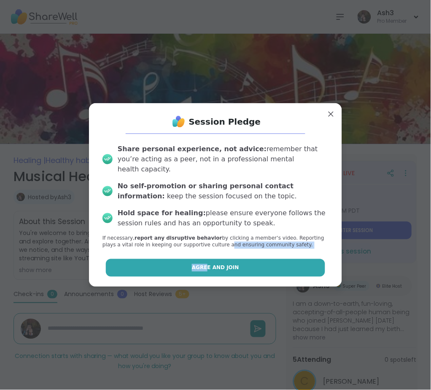
click at [197, 265] on span "Agree and Join" at bounding box center [215, 268] width 47 height 8
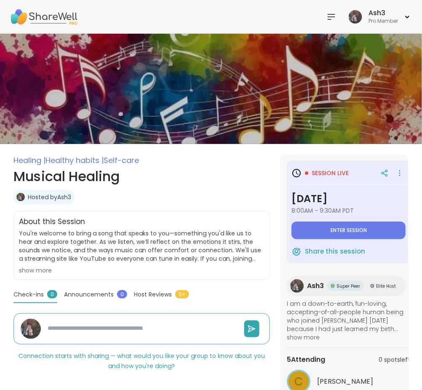
type textarea "*"
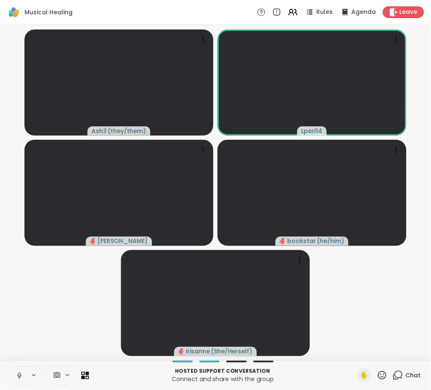
click at [16, 378] on icon at bounding box center [20, 376] width 8 height 8
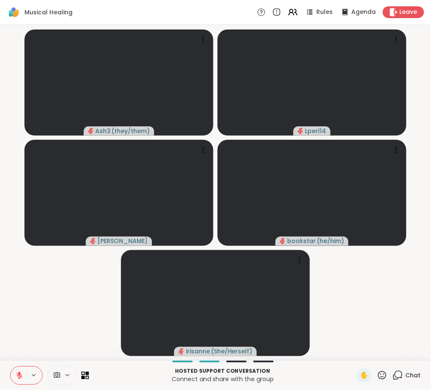
click at [17, 376] on icon at bounding box center [19, 376] width 6 height 6
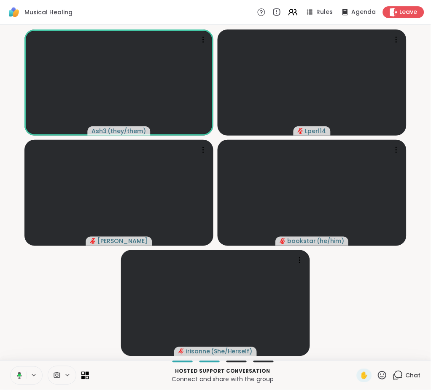
click at [17, 375] on icon at bounding box center [18, 376] width 8 height 8
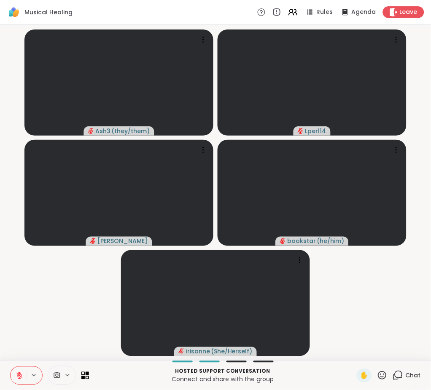
click at [11, 367] on button at bounding box center [19, 376] width 16 height 18
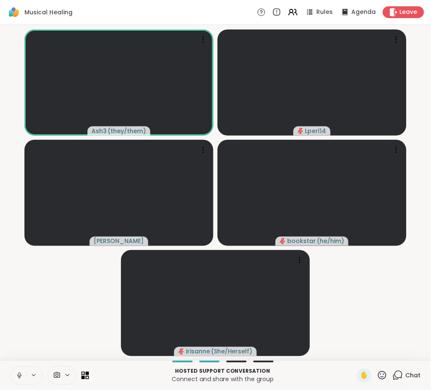
click at [11, 367] on button at bounding box center [19, 376] width 16 height 18
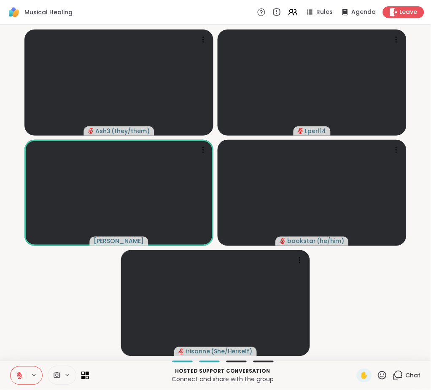
click at [405, 372] on span "Chat" at bounding box center [412, 376] width 15 height 8
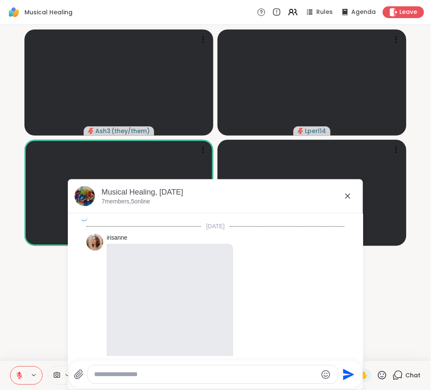
scroll to position [3500, 0]
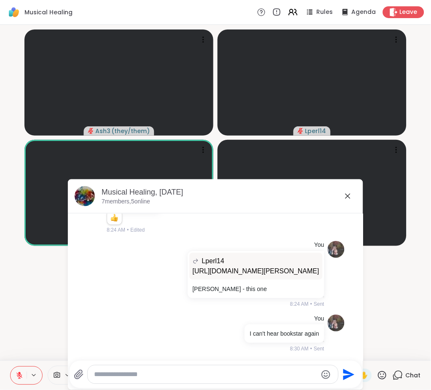
click at [294, 377] on textarea "Type your message" at bounding box center [205, 375] width 223 height 8
type textarea "**********"
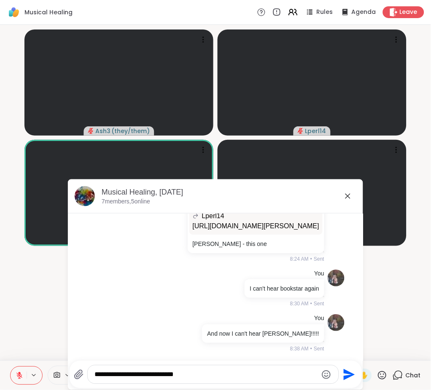
type textarea "**********"
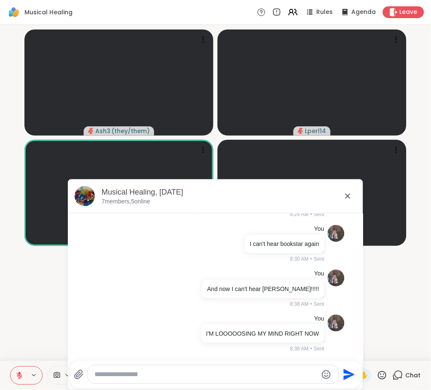
click at [345, 196] on icon at bounding box center [347, 196] width 5 height 5
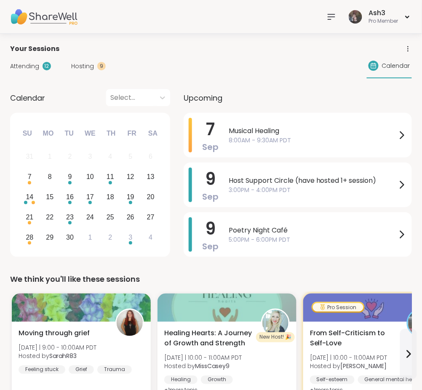
click at [329, 17] on icon at bounding box center [331, 16] width 7 height 5
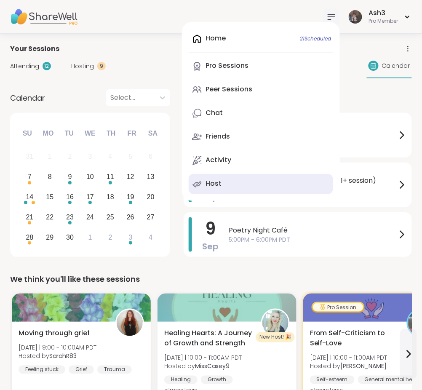
click at [212, 178] on link "Host" at bounding box center [261, 184] width 145 height 20
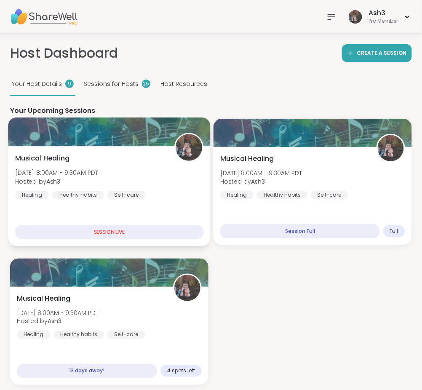
click at [120, 165] on div "Musical Healing [DATE] 8:00AM - 9:30AM PDT Hosted by Ash3 Healing Healthy habit…" at bounding box center [109, 176] width 189 height 46
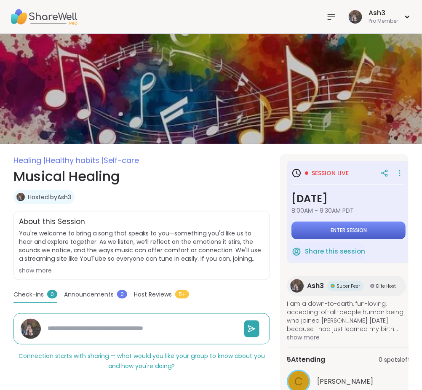
click at [361, 231] on span "Enter session" at bounding box center [349, 230] width 36 height 7
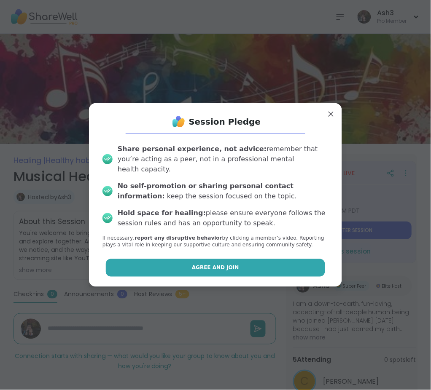
click at [161, 261] on button "Agree and Join" at bounding box center [216, 268] width 220 height 18
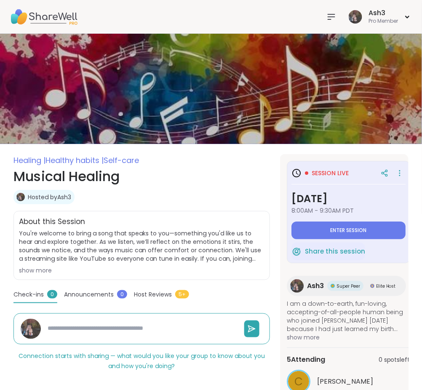
type textarea "*"
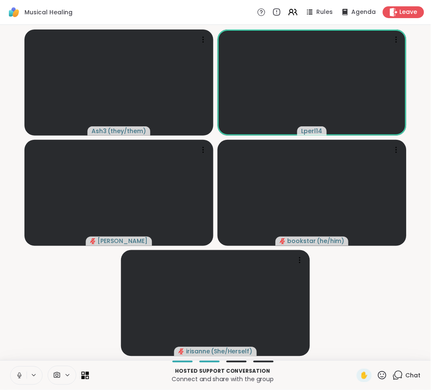
click at [19, 375] on icon at bounding box center [20, 376] width 8 height 8
click at [19, 374] on icon at bounding box center [19, 373] width 3 height 3
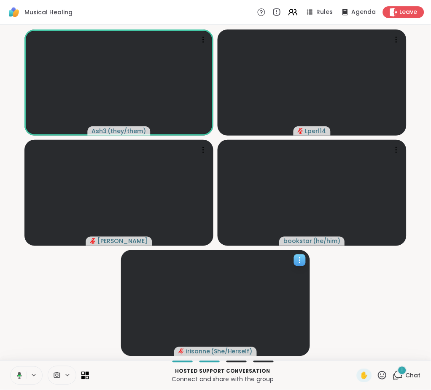
click at [9, 367] on button at bounding box center [17, 376] width 17 height 18
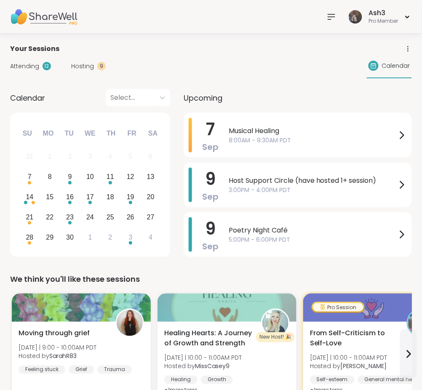
click at [332, 19] on icon at bounding box center [332, 17] width 10 height 10
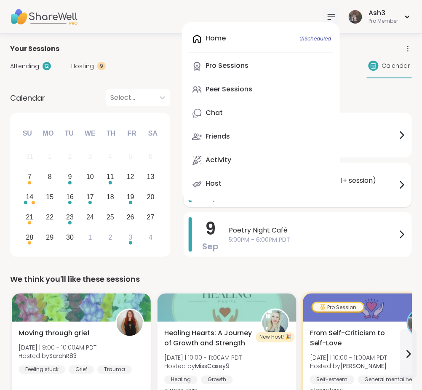
click at [223, 188] on link "Host" at bounding box center [261, 184] width 145 height 20
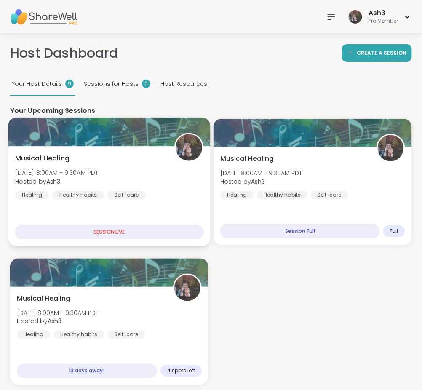
click at [122, 203] on div "Musical Healing [DATE] 8:00AM - 9:30AM PDT Hosted by Ash3 Healing Healthy habit…" at bounding box center [109, 197] width 202 height 100
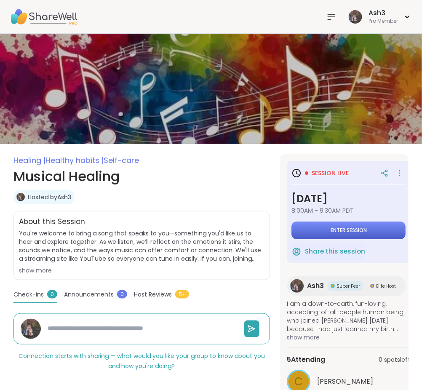
click at [306, 227] on button "Enter session" at bounding box center [349, 231] width 114 height 18
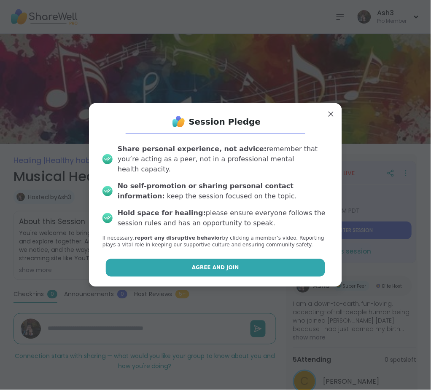
click at [193, 267] on button "Agree and Join" at bounding box center [216, 268] width 220 height 18
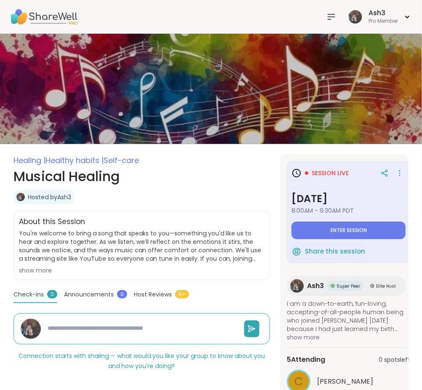
type textarea "*"
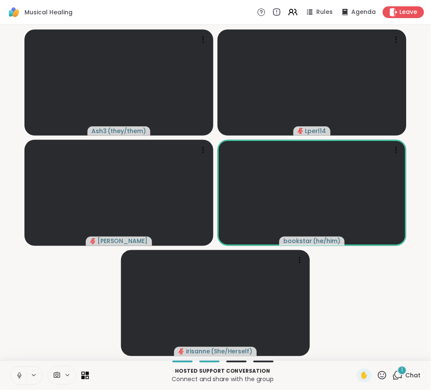
click at [22, 376] on icon at bounding box center [20, 376] width 8 height 8
click at [21, 372] on button at bounding box center [19, 376] width 16 height 18
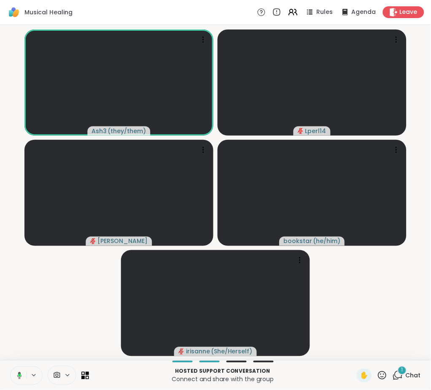
click at [397, 372] on div "1" at bounding box center [401, 370] width 9 height 9
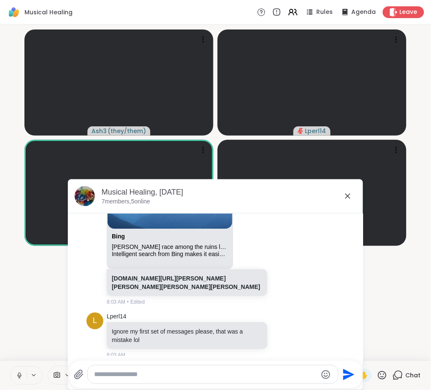
scroll to position [1203, 0]
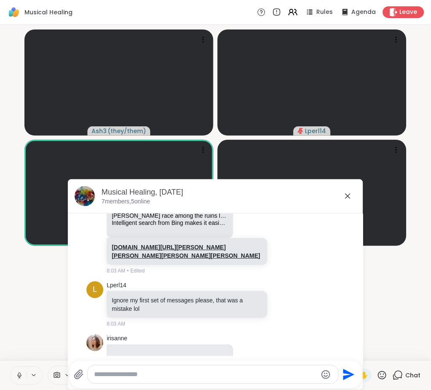
click at [163, 259] on link "bing.com/search?q=gordon+lightfoot+race+among+the+ruins+lyrics&form=ANNTH1&refi…" at bounding box center [186, 251] width 148 height 15
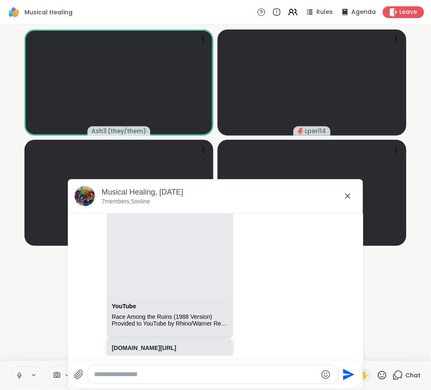
scroll to position [753, 0]
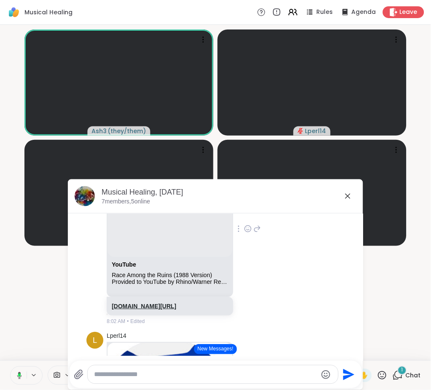
click at [149, 310] on link "youtube.com/watch?v=omrl1jCJkF8&list=RDomrl1jCJkF8&start_radio=1" at bounding box center [144, 306] width 64 height 7
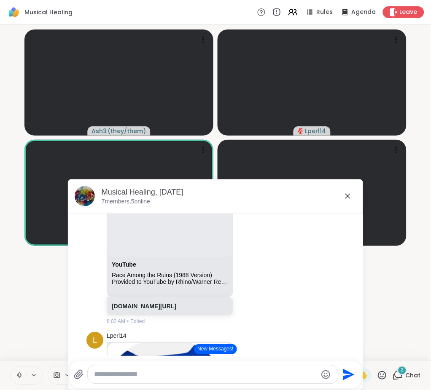
click at [345, 196] on icon at bounding box center [348, 196] width 10 height 10
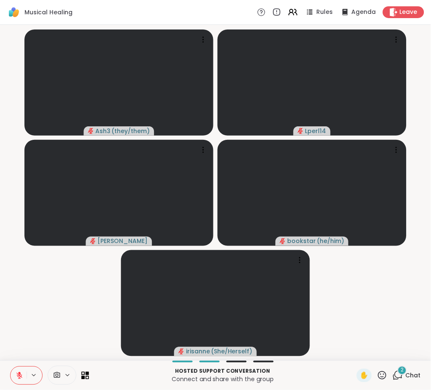
click at [377, 373] on icon at bounding box center [382, 375] width 11 height 11
click at [372, 355] on span "👍" at bounding box center [376, 353] width 8 height 10
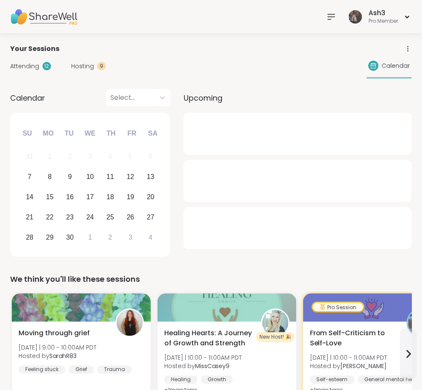
click at [335, 20] on icon at bounding box center [332, 17] width 10 height 10
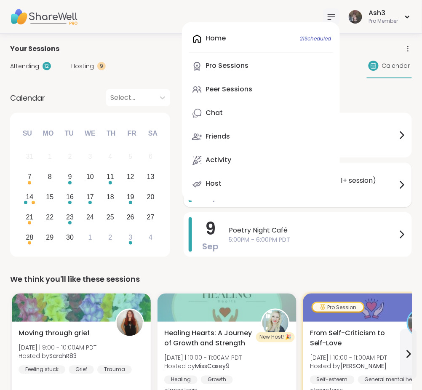
click at [237, 181] on link "Host" at bounding box center [261, 184] width 145 height 20
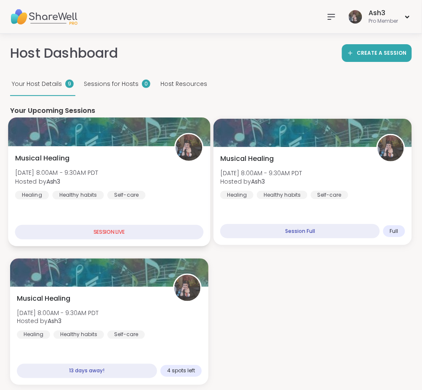
click at [91, 169] on span "Sun, Sep 07 | 8:00AM - 9:30AM PDT" at bounding box center [56, 173] width 83 height 8
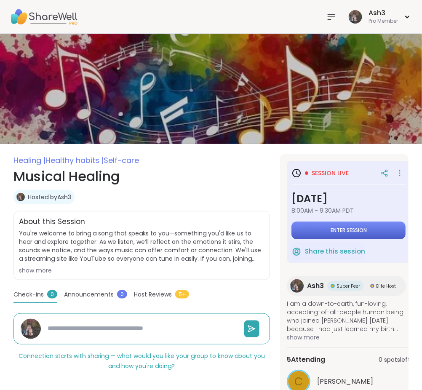
click at [304, 229] on button "Enter session" at bounding box center [349, 231] width 114 height 18
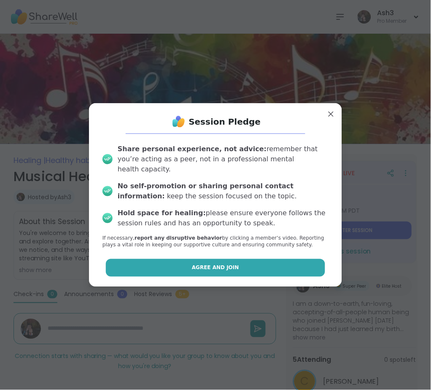
click at [187, 268] on button "Agree and Join" at bounding box center [216, 268] width 220 height 18
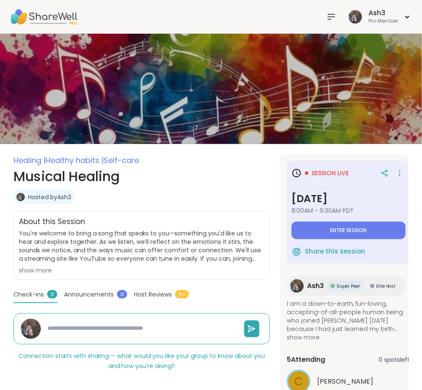
type textarea "*"
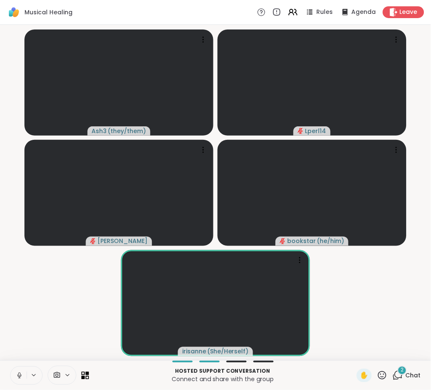
click at [19, 372] on icon at bounding box center [20, 376] width 8 height 8
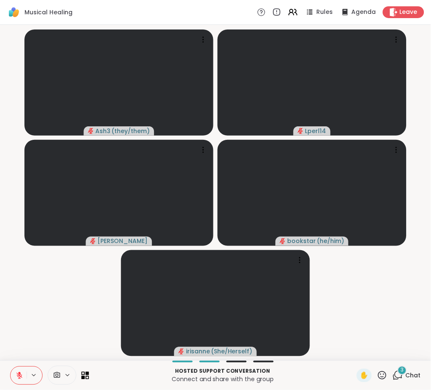
click at [18, 376] on icon at bounding box center [19, 376] width 6 height 6
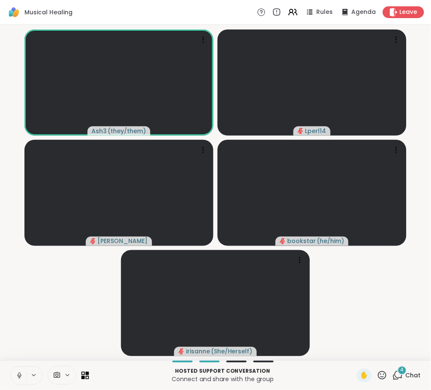
click at [16, 378] on icon at bounding box center [20, 376] width 8 height 8
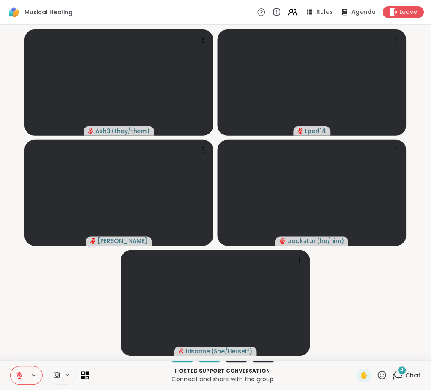
click at [405, 375] on span "Chat" at bounding box center [412, 376] width 15 height 8
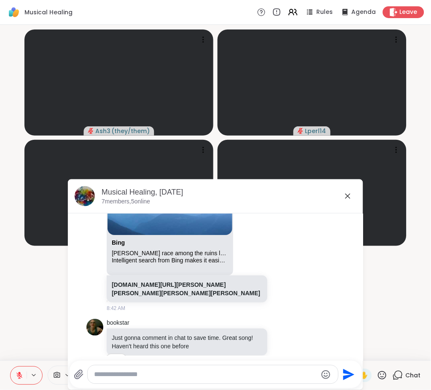
scroll to position [4005, 0]
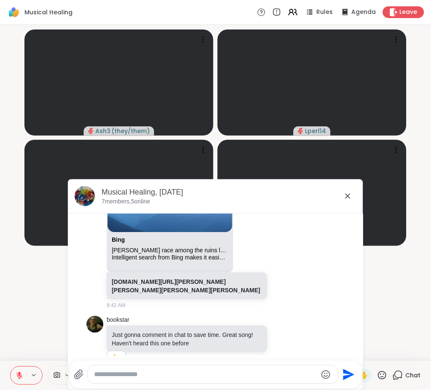
click at [21, 373] on icon at bounding box center [20, 376] width 8 height 8
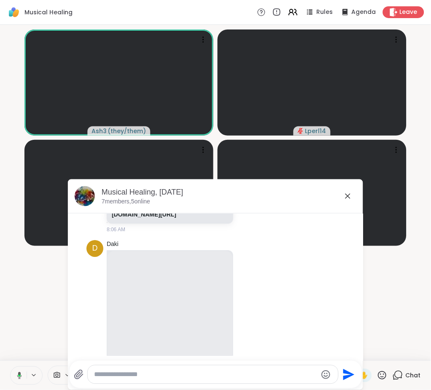
scroll to position [1498, 0]
click at [261, 140] on icon at bounding box center [257, 135] width 8 height 10
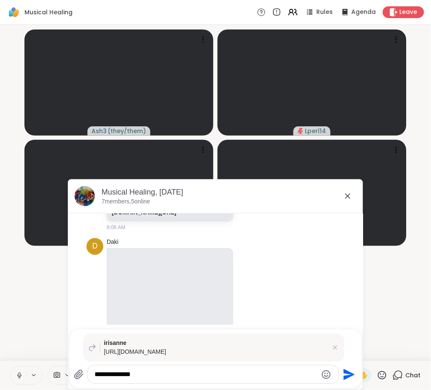
type textarea "**********"
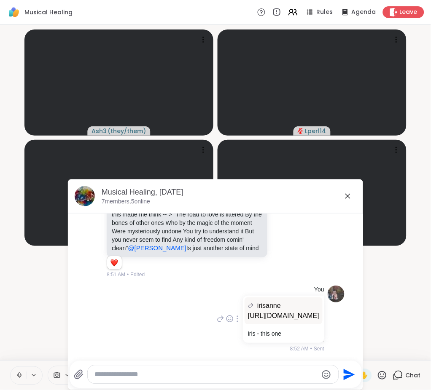
click at [248, 311] on p "https://www.youtube.com/watch?v=dvNS4KpIrac&list=RDdvNS4KpIrac&start_radio=1" at bounding box center [283, 316] width 71 height 10
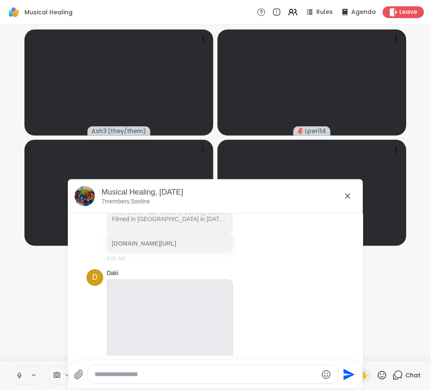
scroll to position [1471, 0]
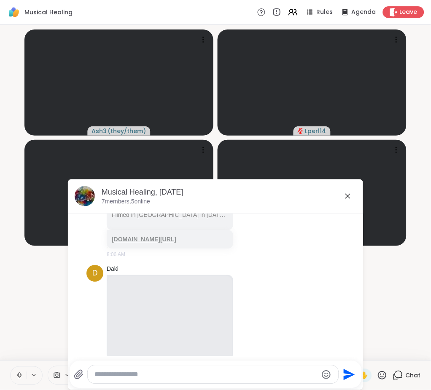
click at [158, 243] on link "youtube.com/watch?v=dvNS4KpIrac&list=RDdvNS4KpIrac&start_radio=1" at bounding box center [144, 239] width 64 height 7
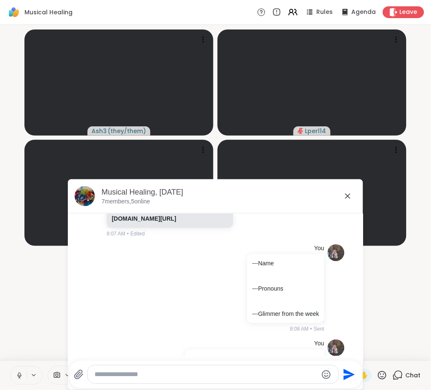
scroll to position [1883, 0]
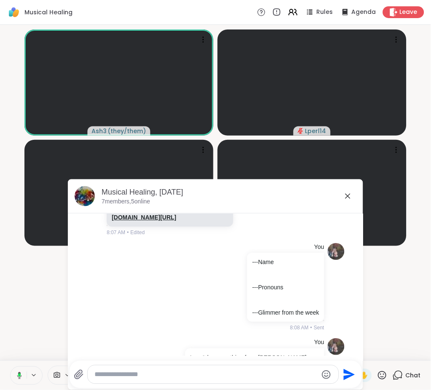
click at [176, 221] on link "genius.com/Wild-rivers-thinking-bout-love-lyrics" at bounding box center [144, 217] width 64 height 7
click at [345, 196] on icon at bounding box center [347, 196] width 5 height 5
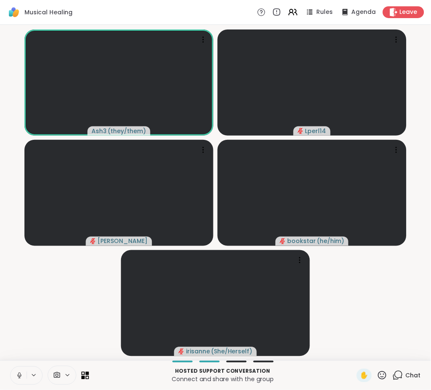
click at [20, 375] on icon at bounding box center [19, 375] width 2 height 4
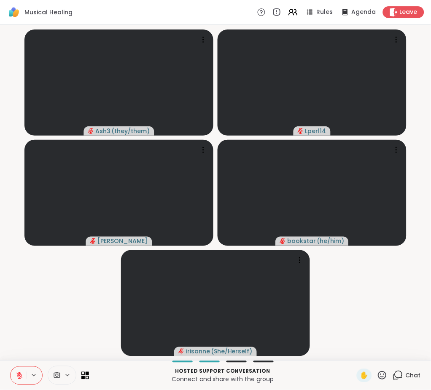
click at [377, 375] on icon at bounding box center [382, 375] width 11 height 11
click at [372, 354] on span "👍" at bounding box center [376, 353] width 8 height 10
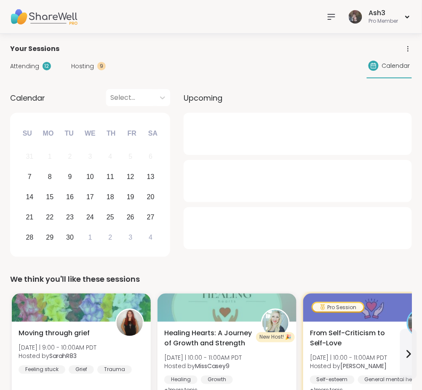
click at [332, 18] on icon at bounding box center [332, 17] width 10 height 10
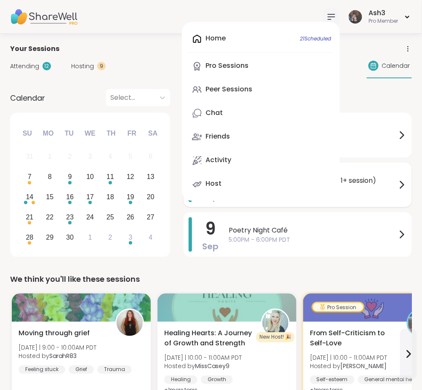
click at [229, 187] on link "Host" at bounding box center [261, 184] width 145 height 20
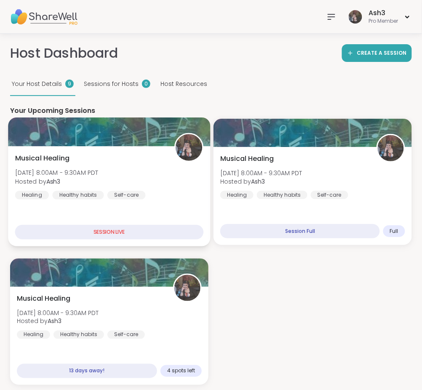
click at [90, 167] on div "Musical Healing [DATE] 8:00AM - 9:30AM PDT Hosted by Ash3 Healing Healthy habit…" at bounding box center [109, 176] width 189 height 46
click at [94, 132] on div at bounding box center [109, 132] width 202 height 29
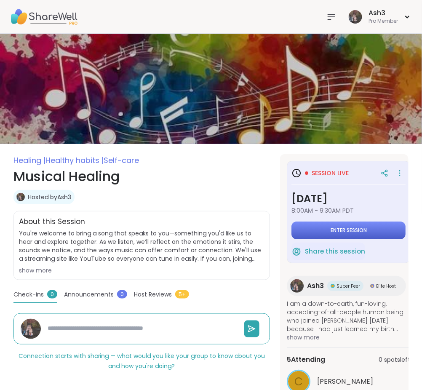
click at [319, 228] on button "Enter session" at bounding box center [349, 231] width 114 height 18
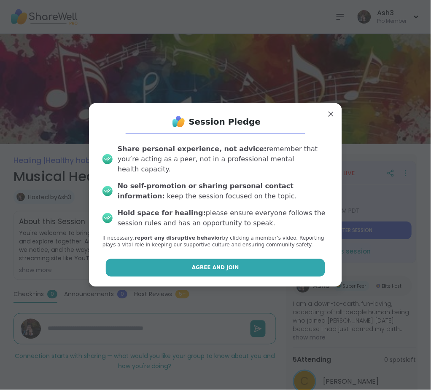
click at [205, 264] on span "Agree and Join" at bounding box center [215, 268] width 47 height 8
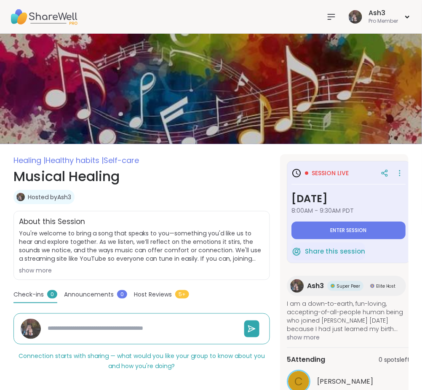
type textarea "*"
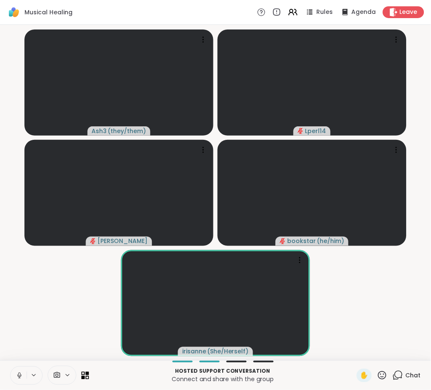
click at [21, 375] on icon at bounding box center [20, 376] width 8 height 8
click at [405, 374] on span "Chat" at bounding box center [412, 376] width 15 height 8
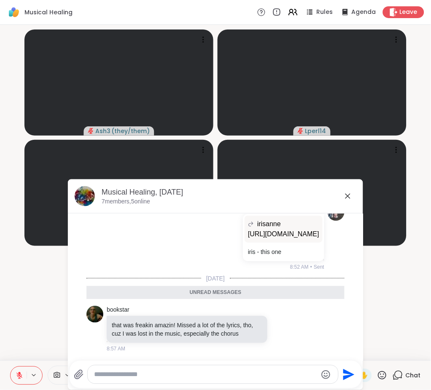
scroll to position [4464, 0]
click at [346, 192] on icon at bounding box center [348, 196] width 10 height 10
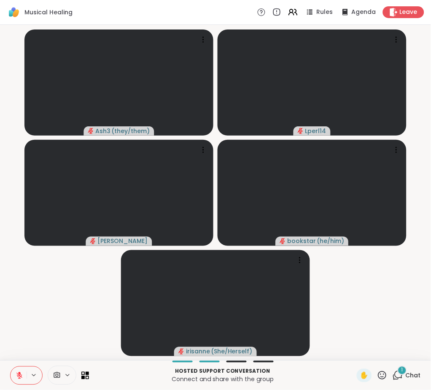
click at [16, 375] on icon at bounding box center [20, 376] width 8 height 8
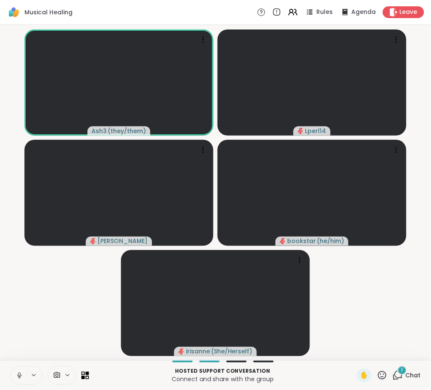
click at [11, 367] on button at bounding box center [19, 376] width 16 height 18
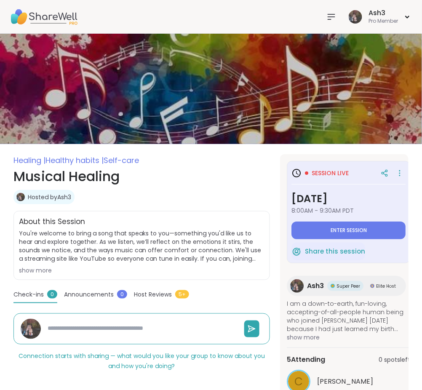
drag, startPoint x: 320, startPoint y: 228, endPoint x: 92, endPoint y: 16, distance: 311.0
click at [92, 16] on div "Ash3 Pro Member" at bounding box center [211, 17] width 422 height 34
click at [318, 230] on button "Enter session" at bounding box center [349, 231] width 114 height 18
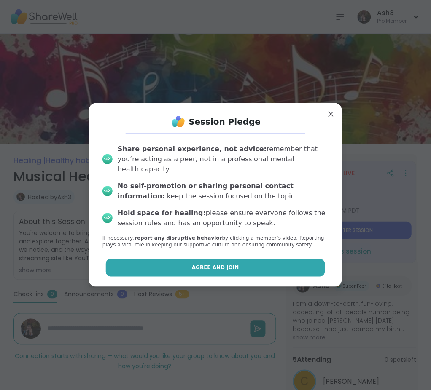
click at [200, 259] on button "Agree and Join" at bounding box center [216, 268] width 220 height 18
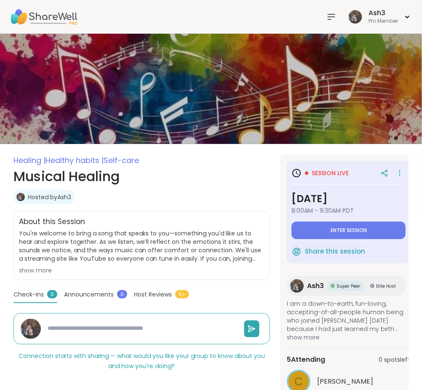
type textarea "*"
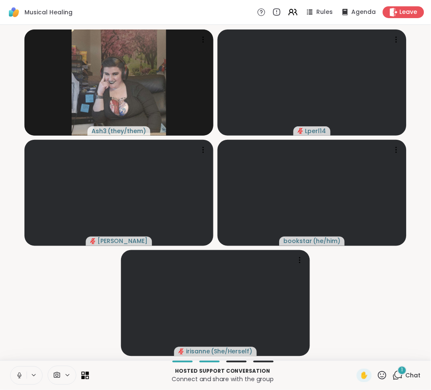
click at [18, 373] on icon at bounding box center [20, 376] width 8 height 8
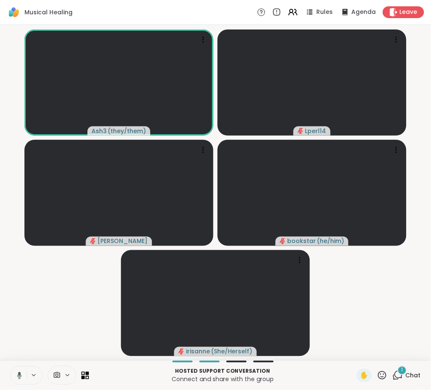
click at [16, 372] on icon at bounding box center [18, 376] width 8 height 8
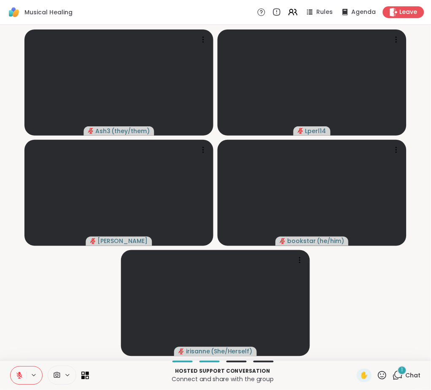
click at [397, 375] on div "1" at bounding box center [401, 370] width 9 height 9
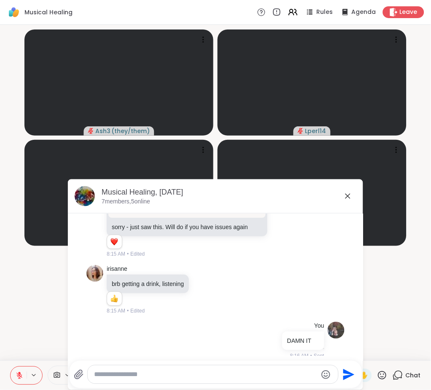
scroll to position [4533, 0]
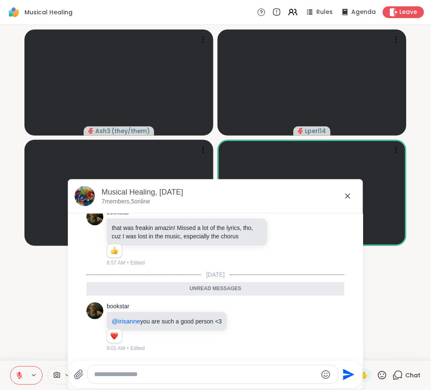
click at [345, 196] on icon at bounding box center [347, 196] width 5 height 5
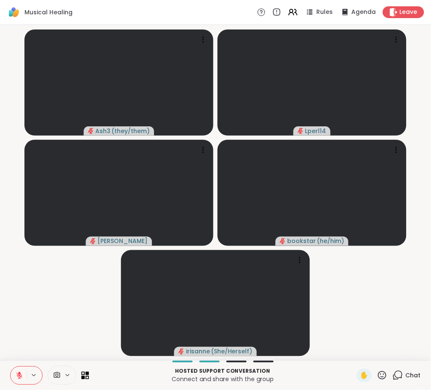
click at [22, 378] on icon at bounding box center [20, 376] width 8 height 8
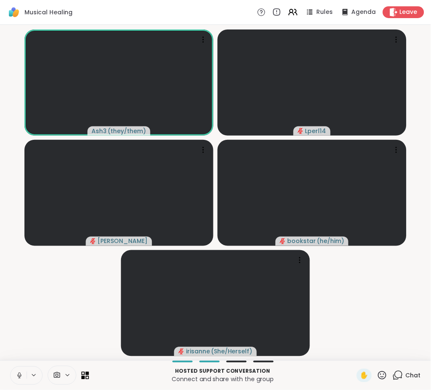
click at [405, 376] on span "Chat" at bounding box center [412, 376] width 15 height 8
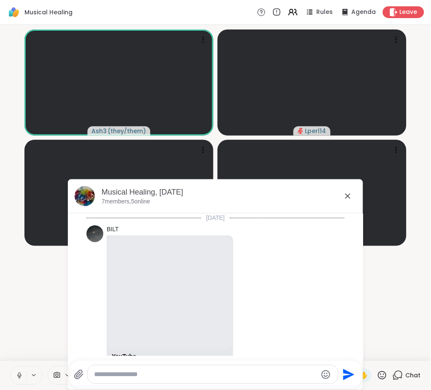
scroll to position [4505, 0]
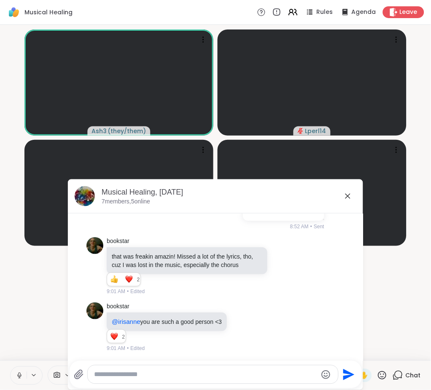
click at [293, 377] on textarea "Type your message" at bounding box center [205, 375] width 223 height 8
paste textarea "**********"
type textarea "**********"
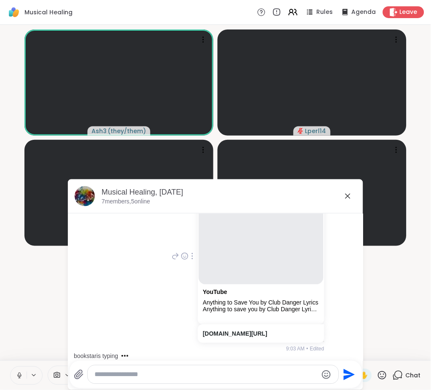
scroll to position [4721, 0]
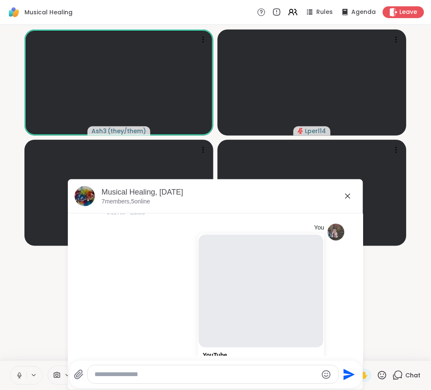
click at [248, 63] on p "https://www.youtube.com/watch?v=dvNS4KpIrac&list=RDdvNS4KpIrac&start_radio=1" at bounding box center [283, 58] width 71 height 10
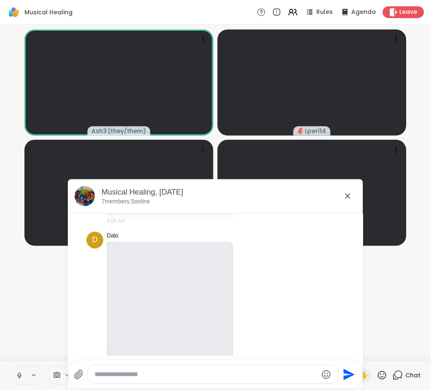
scroll to position [1508, 0]
click at [143, 206] on link "youtube.com/watch?v=dvNS4KpIrac&list=RDdvNS4KpIrac&start_radio=1" at bounding box center [144, 202] width 64 height 7
click at [345, 196] on icon at bounding box center [347, 196] width 5 height 5
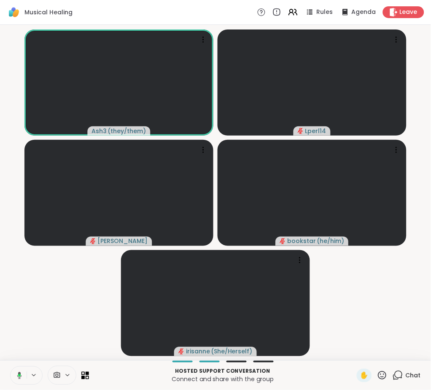
click at [20, 373] on icon at bounding box center [19, 375] width 5 height 7
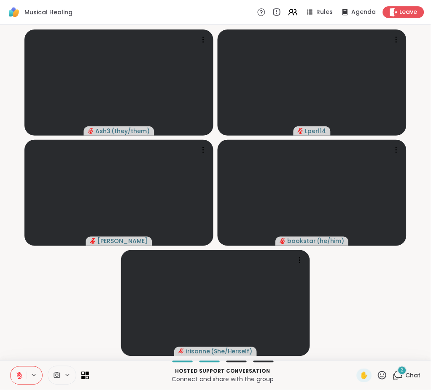
click at [377, 377] on icon at bounding box center [382, 375] width 11 height 11
click at [372, 350] on span "👍" at bounding box center [376, 353] width 8 height 10
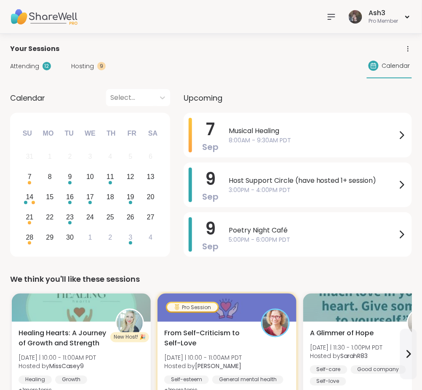
click at [329, 17] on icon at bounding box center [332, 17] width 10 height 10
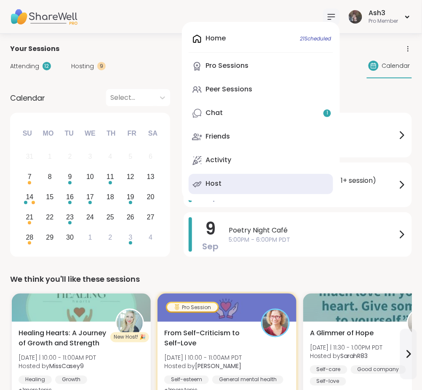
click at [259, 181] on link "Host" at bounding box center [261, 184] width 145 height 20
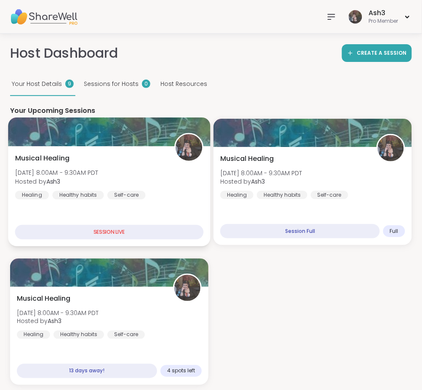
click at [134, 159] on div "Musical Healing Sun, Sep 07 | 8:00AM - 9:30AM PDT Hosted by Ash3 Healing Health…" at bounding box center [109, 176] width 189 height 46
click at [164, 179] on div "Musical Healing Sun, Sep 07 | 8:00AM - 9:30AM PDT Hosted by Ash3 Healing Health…" at bounding box center [109, 176] width 189 height 46
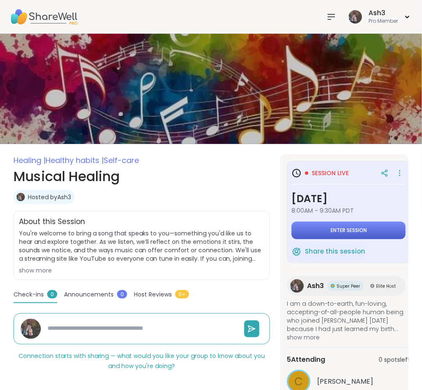
click at [322, 231] on button "Enter session" at bounding box center [349, 231] width 114 height 18
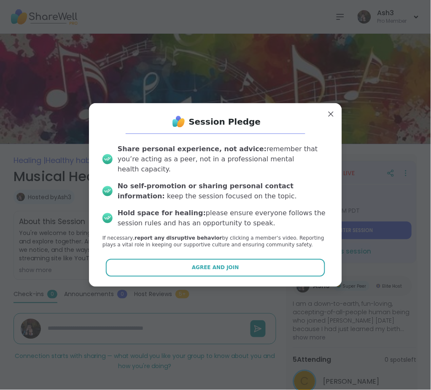
click at [199, 264] on span "Agree and Join" at bounding box center [215, 268] width 47 height 8
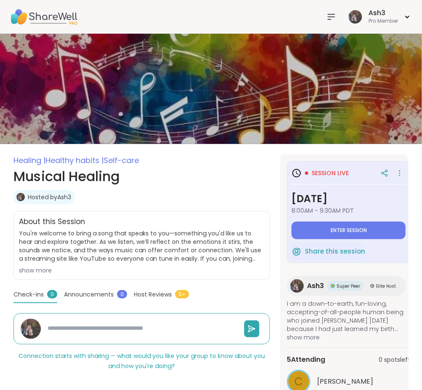
type textarea "*"
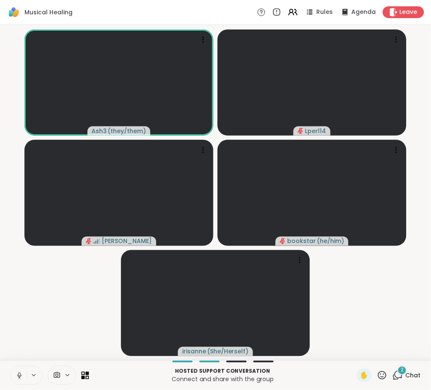
click at [22, 373] on icon at bounding box center [20, 376] width 8 height 8
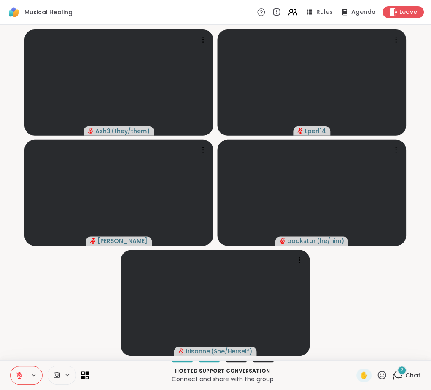
click at [17, 377] on icon at bounding box center [20, 376] width 8 height 8
click at [11, 367] on button at bounding box center [19, 376] width 16 height 18
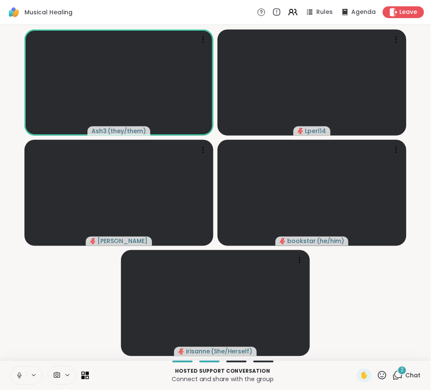
click at [11, 367] on button at bounding box center [19, 376] width 16 height 18
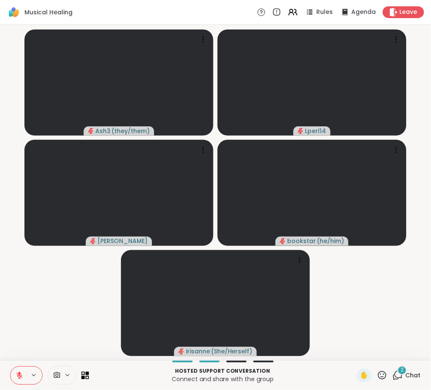
click at [392, 375] on icon at bounding box center [397, 375] width 11 height 11
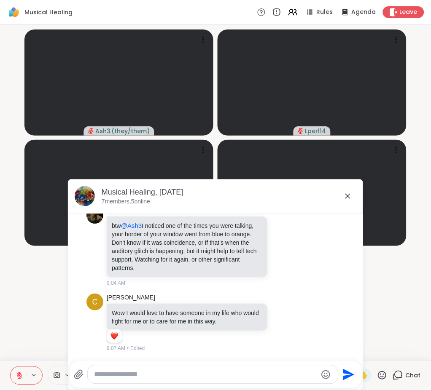
scroll to position [4902, 0]
click at [278, 322] on icon at bounding box center [282, 323] width 8 height 8
click at [278, 311] on div "Select Reaction: Heart" at bounding box center [282, 309] width 8 height 8
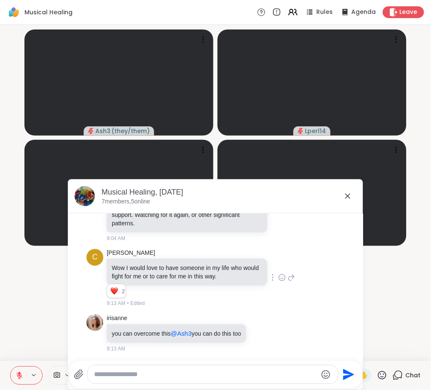
scroll to position [4926, 0]
click at [257, 330] on icon at bounding box center [261, 333] width 8 height 8
drag, startPoint x: 261, startPoint y: 319, endPoint x: 273, endPoint y: 301, distance: 21.9
click at [261, 319] on div "Select Reaction: Heart" at bounding box center [261, 320] width 8 height 8
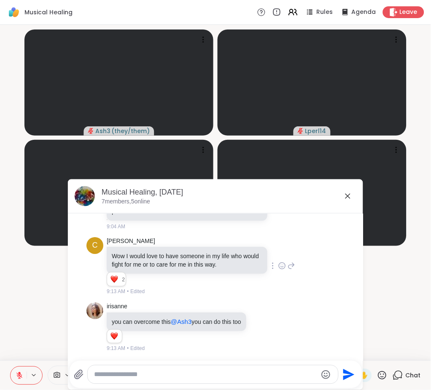
scroll to position [4826, 0]
click at [278, 194] on icon at bounding box center [282, 189] width 8 height 8
click at [260, 180] on div "Select Reaction: Thumbs up" at bounding box center [264, 176] width 8 height 8
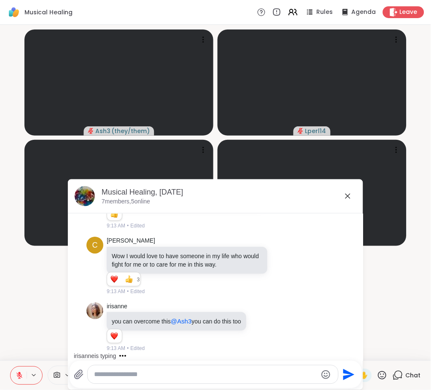
click at [27, 308] on video-player-container "Ash3 ( they/them ) Lperl14 Cyndy bookstar ( he/him ) irisanne ( She/Herself )" at bounding box center [215, 192] width 421 height 329
click at [343, 195] on icon at bounding box center [348, 196] width 10 height 10
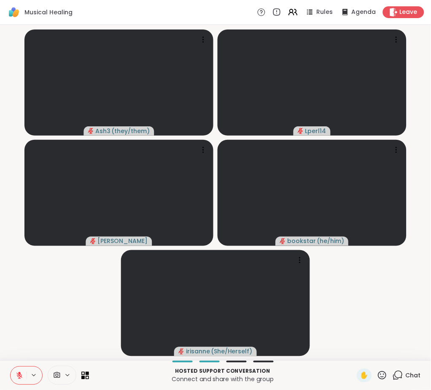
click at [17, 374] on icon at bounding box center [20, 376] width 8 height 8
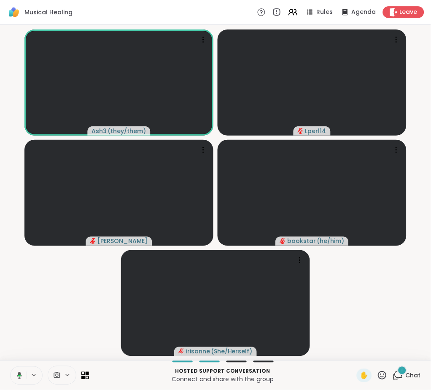
click at [397, 373] on div "1" at bounding box center [401, 370] width 9 height 9
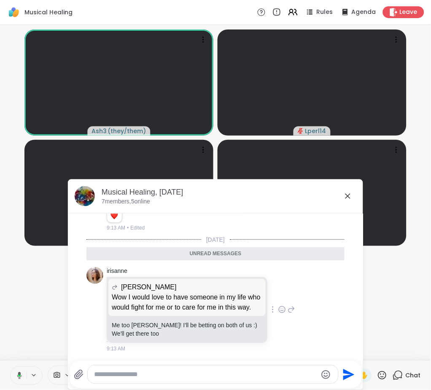
scroll to position [4848, 0]
click at [343, 196] on icon at bounding box center [348, 196] width 10 height 10
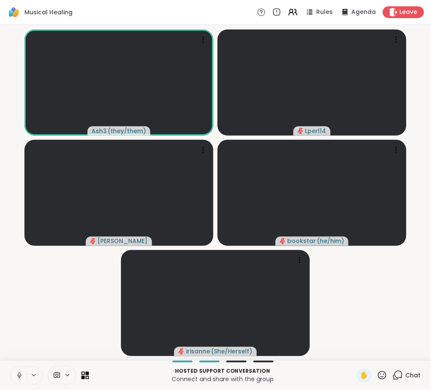
click at [392, 375] on icon at bounding box center [397, 375] width 11 height 11
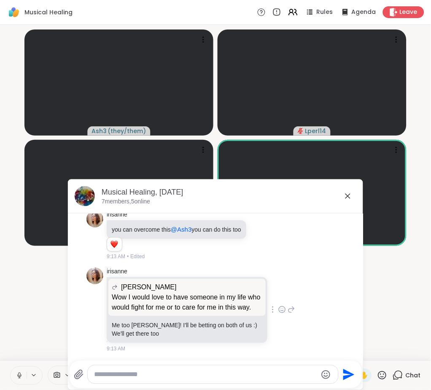
scroll to position [5045, 0]
click at [278, 305] on icon at bounding box center [282, 309] width 8 height 8
click at [278, 292] on div "Select Reaction: Heart" at bounding box center [282, 296] width 8 height 8
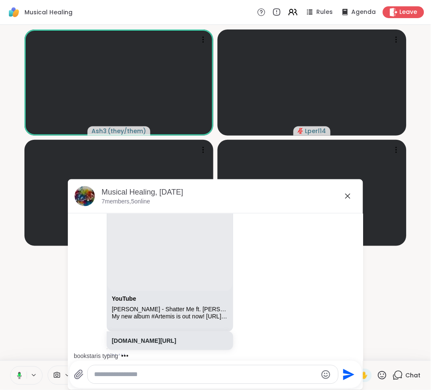
scroll to position [3184, 0]
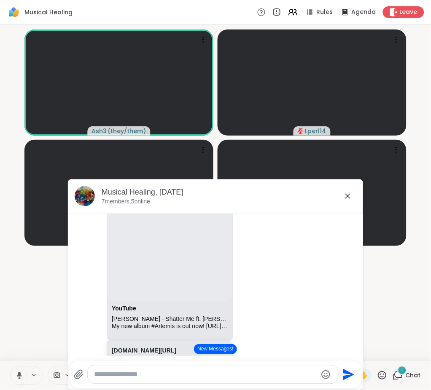
click at [222, 349] on button "New Messages!" at bounding box center [215, 349] width 43 height 10
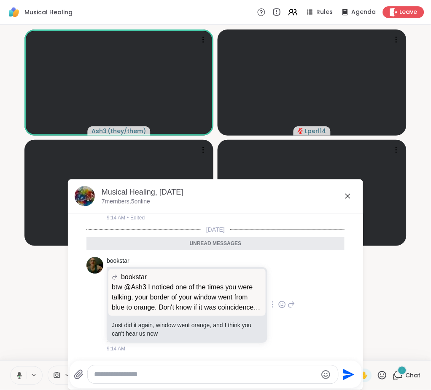
scroll to position [5167, 0]
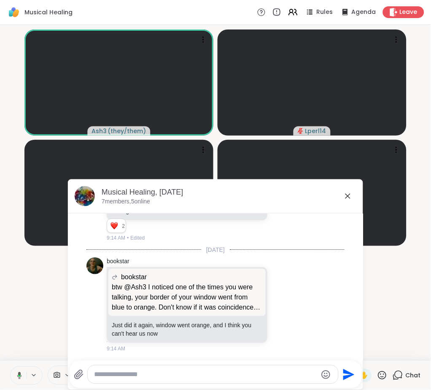
click at [343, 196] on icon at bounding box center [348, 196] width 10 height 10
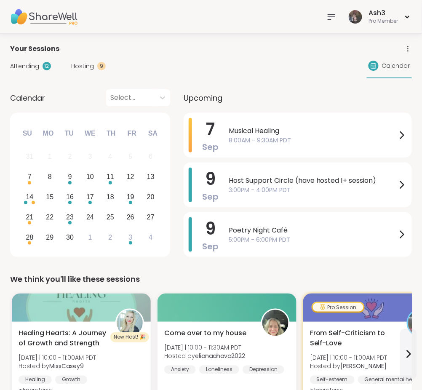
click at [332, 17] on icon at bounding box center [332, 17] width 10 height 10
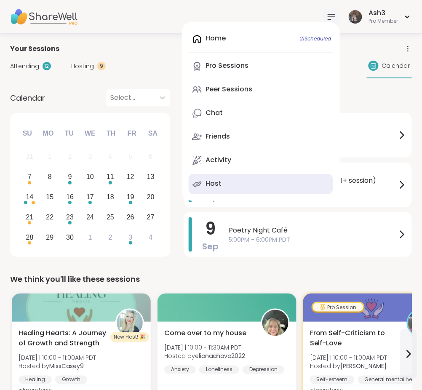
click at [214, 186] on div "Host" at bounding box center [214, 183] width 16 height 9
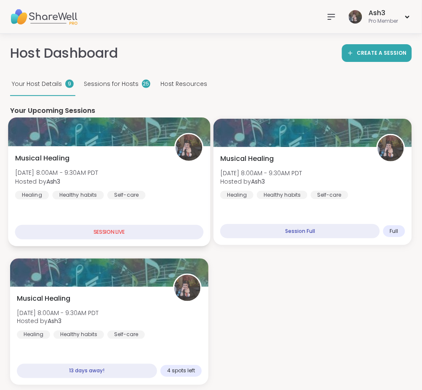
click at [153, 170] on div "Musical Healing [DATE] 8:00AM - 9:30AM PDT Hosted by Ash3 Healing Healthy habit…" at bounding box center [109, 176] width 189 height 46
click at [116, 152] on div "Musical Healing [DATE] 8:00AM - 9:30AM PDT Hosted by Ash3 Healing Healthy habit…" at bounding box center [109, 197] width 202 height 100
click at [120, 163] on div "Musical Healing [DATE] 8:00AM - 9:30AM PDT Hosted by Ash3 Healing Healthy habit…" at bounding box center [109, 176] width 189 height 46
click at [104, 162] on div "Musical Healing [DATE] 8:00AM - 9:30AM PDT Hosted by Ash3 Healing Healthy habit…" at bounding box center [109, 176] width 189 height 46
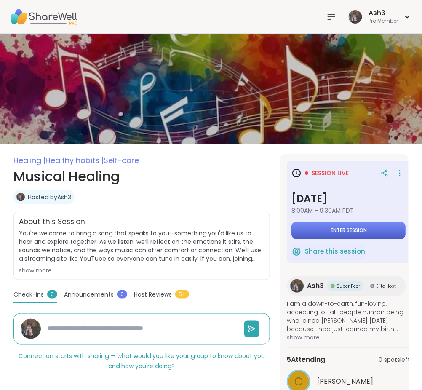
click at [331, 233] on span "Enter session" at bounding box center [349, 230] width 36 height 7
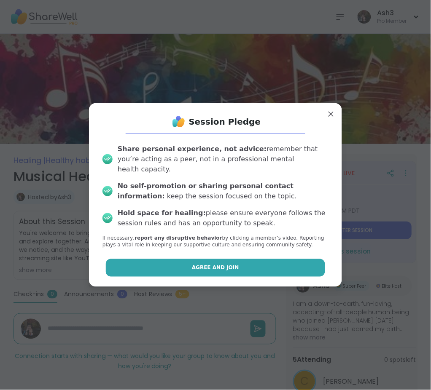
click at [198, 264] on span "Agree and Join" at bounding box center [215, 268] width 47 height 8
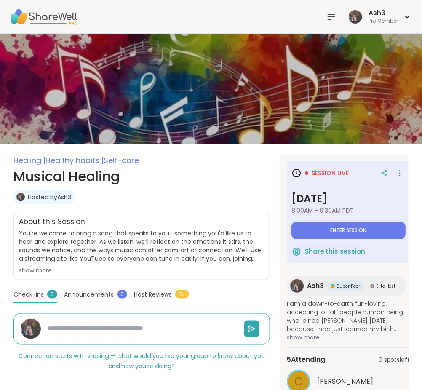
type textarea "*"
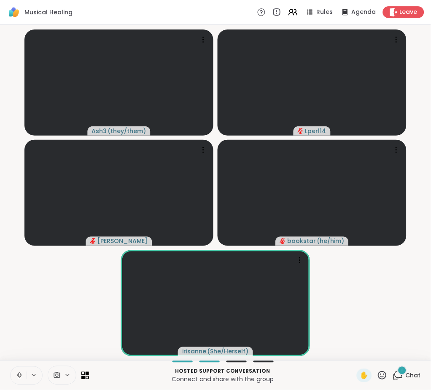
click at [17, 374] on icon at bounding box center [20, 376] width 8 height 8
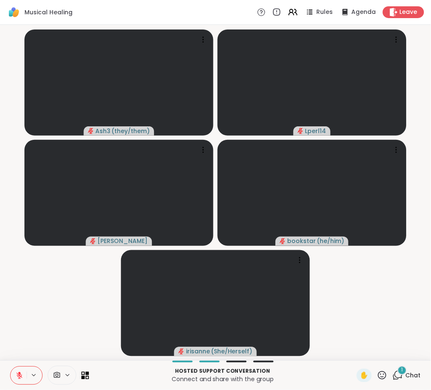
click at [17, 374] on icon at bounding box center [20, 376] width 8 height 8
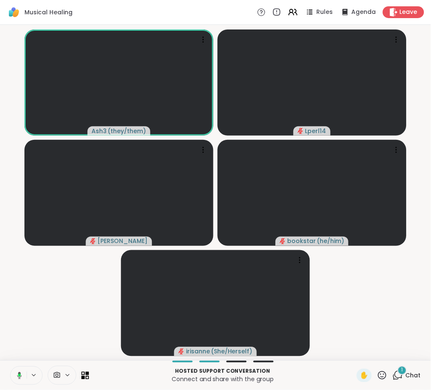
click at [397, 374] on div "1" at bounding box center [401, 370] width 9 height 9
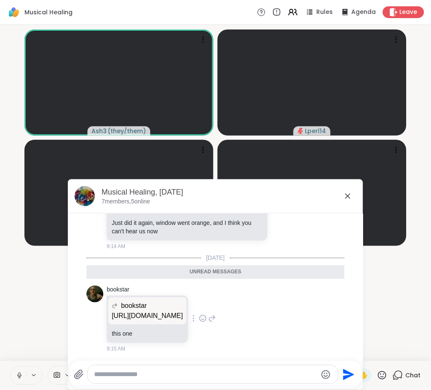
scroll to position [5196, 0]
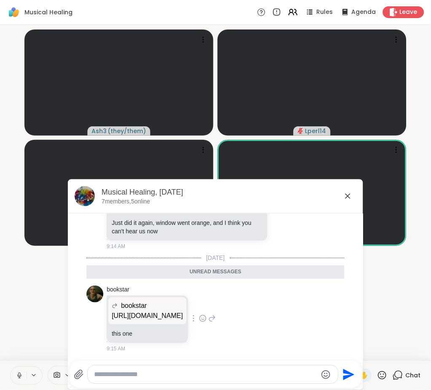
click at [179, 311] on p "https://www.youtube.com/watch?v=jmfdfNCAXO0" at bounding box center [147, 316] width 71 height 10
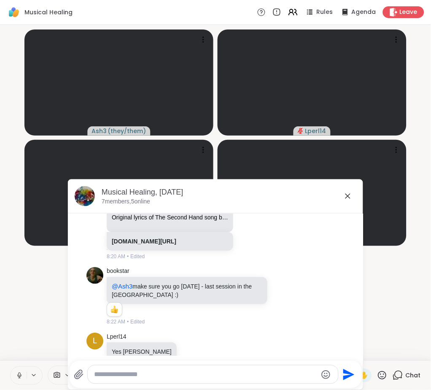
scroll to position [2792, 0]
click at [150, 159] on link "youtube.com/watch?v=jmfdfNCAXO0" at bounding box center [144, 155] width 64 height 7
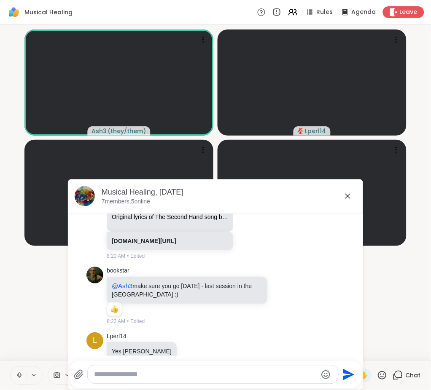
scroll to position [2829, 0]
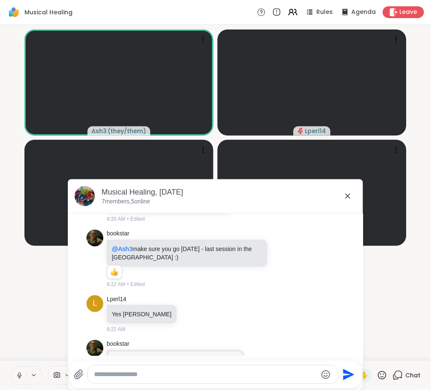
click at [176, 207] on link "lyricsmode.com/lyrics/m/mostly_autumn/the_second_hand.html" at bounding box center [144, 204] width 64 height 7
click at [344, 195] on icon at bounding box center [348, 196] width 10 height 10
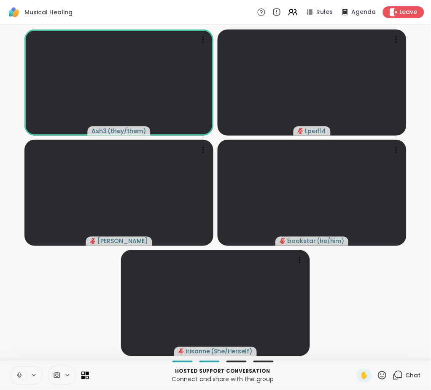
click at [21, 374] on icon at bounding box center [20, 376] width 8 height 8
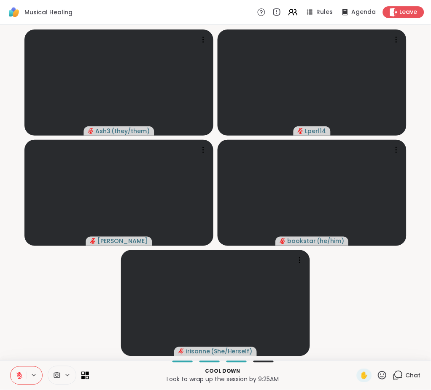
click at [377, 375] on icon at bounding box center [382, 375] width 11 height 11
click at [372, 354] on span "👍" at bounding box center [376, 353] width 8 height 10
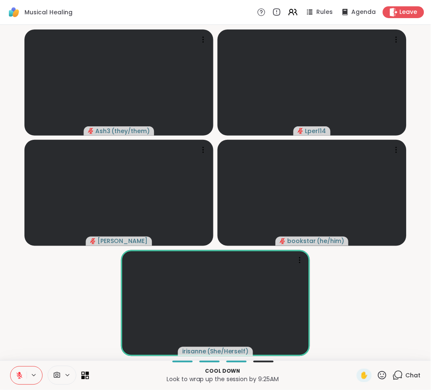
click at [54, 279] on video-player-container "Ash3 ( they/them ) Lperl14 Cyndy bookstar ( he/him ) irisanne ( She/Herself )" at bounding box center [215, 192] width 421 height 329
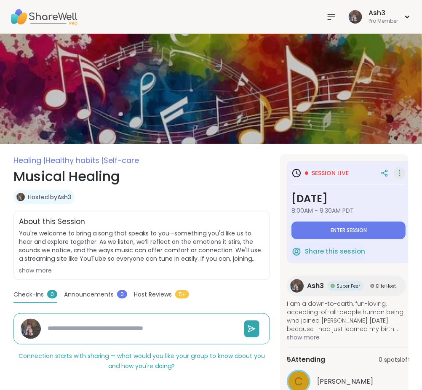
click at [402, 171] on icon at bounding box center [400, 173] width 8 height 12
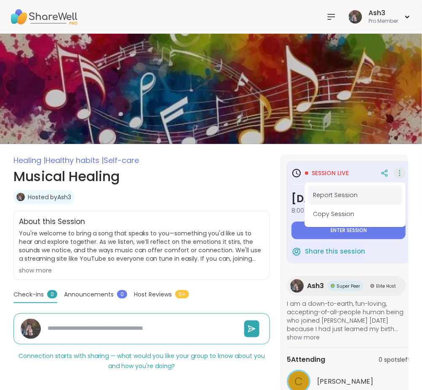
click at [351, 194] on button "Report Session" at bounding box center [355, 195] width 94 height 19
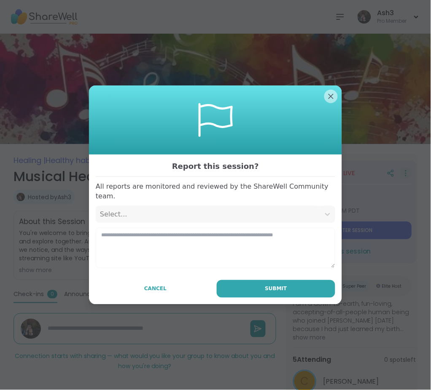
type textarea "*"
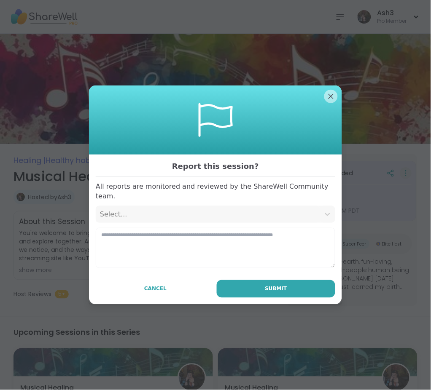
click at [165, 209] on div "Select..." at bounding box center [208, 214] width 216 height 10
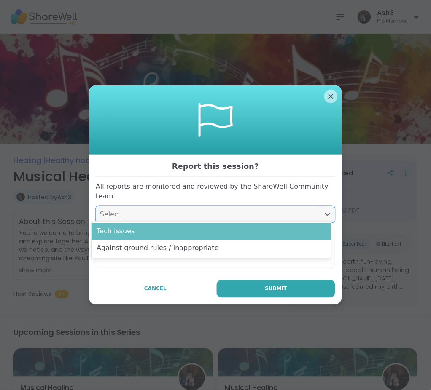
click at [155, 230] on div "Tech issues" at bounding box center [210, 231] width 239 height 17
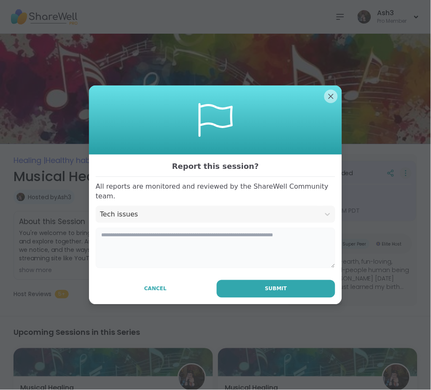
click at [153, 239] on textarea at bounding box center [215, 248] width 239 height 40
paste textarea "**********"
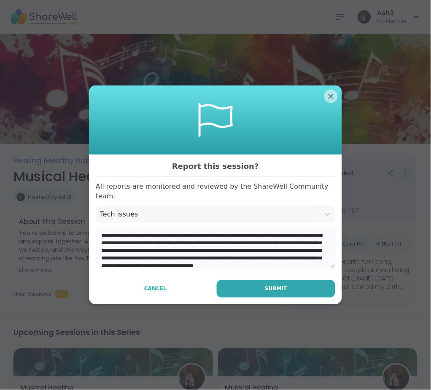
drag, startPoint x: 133, startPoint y: 230, endPoint x: 88, endPoint y: 231, distance: 45.5
click at [89, 231] on div "**********" at bounding box center [215, 230] width 253 height 150
click at [220, 262] on textarea "**********" at bounding box center [215, 248] width 239 height 40
type textarea "**********"
click at [272, 287] on span "Submit" at bounding box center [276, 289] width 22 height 8
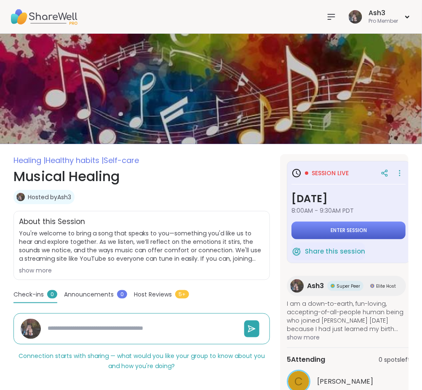
click at [367, 238] on button "Enter session" at bounding box center [349, 231] width 114 height 18
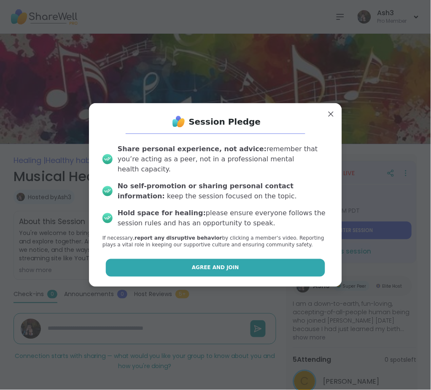
click at [230, 265] on button "Agree and Join" at bounding box center [216, 268] width 220 height 18
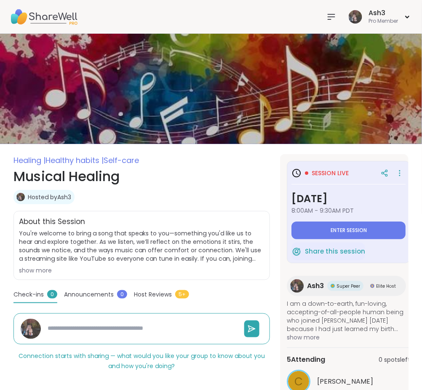
type textarea "*"
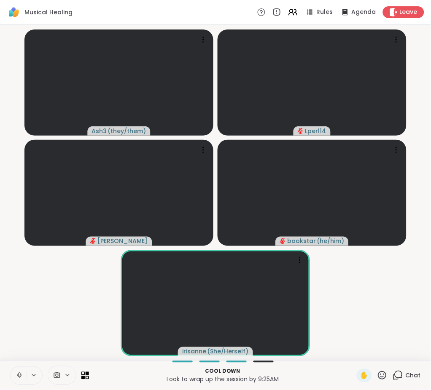
click at [19, 376] on icon at bounding box center [20, 376] width 8 height 8
click at [72, 309] on video-player-container "Ash3 ( they/them ) Lperl14 Cyndy bookstar ( he/him ) irisanne ( She/Herself )" at bounding box center [215, 192] width 421 height 329
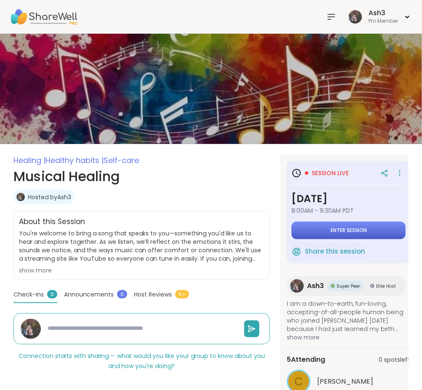
click at [328, 228] on button "Enter session" at bounding box center [349, 231] width 114 height 18
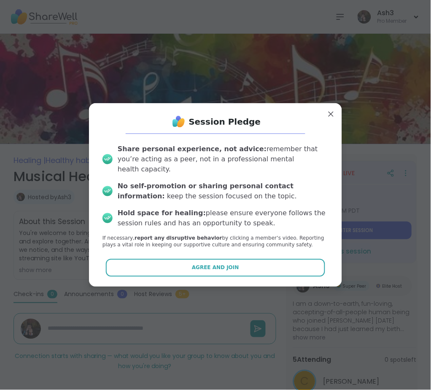
click at [228, 260] on button "Agree and Join" at bounding box center [216, 268] width 220 height 18
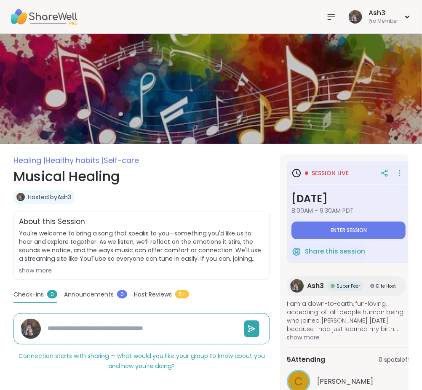
type textarea "*"
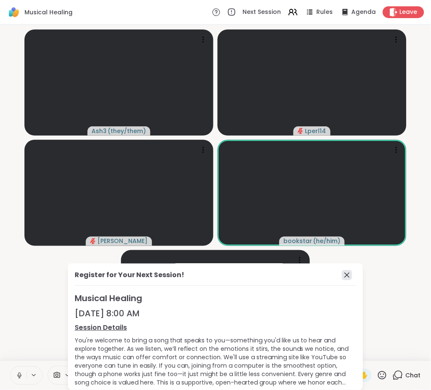
click at [342, 274] on icon at bounding box center [347, 276] width 10 height 10
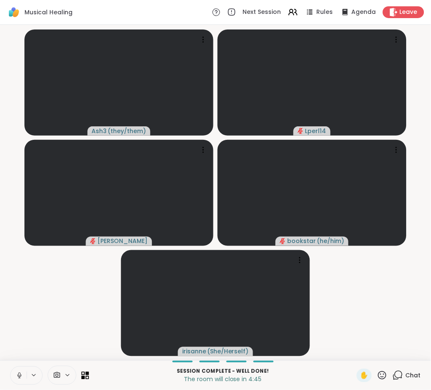
click at [24, 372] on button at bounding box center [19, 376] width 16 height 18
click at [19, 375] on icon at bounding box center [20, 376] width 8 height 8
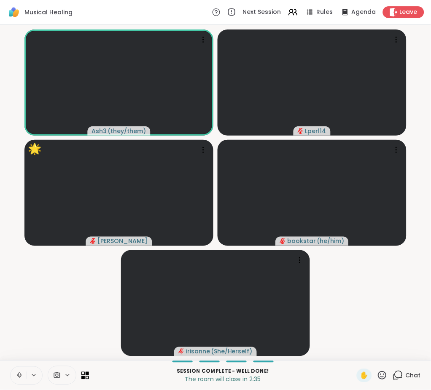
click at [19, 375] on icon at bounding box center [20, 376] width 8 height 8
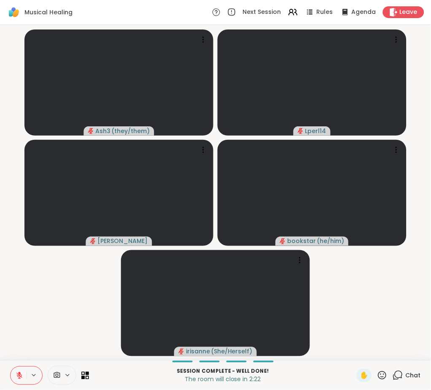
click at [16, 378] on icon at bounding box center [20, 376] width 8 height 8
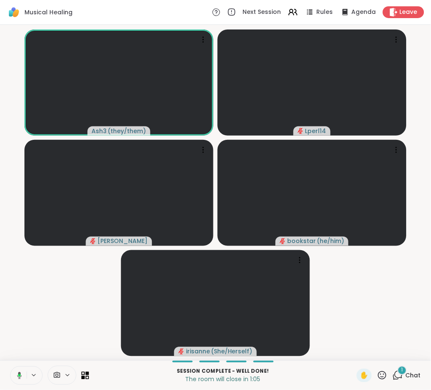
click at [16, 374] on icon at bounding box center [18, 376] width 8 height 8
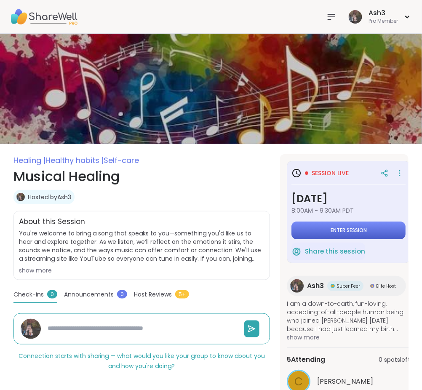
click at [341, 229] on span "Enter session" at bounding box center [349, 230] width 36 height 7
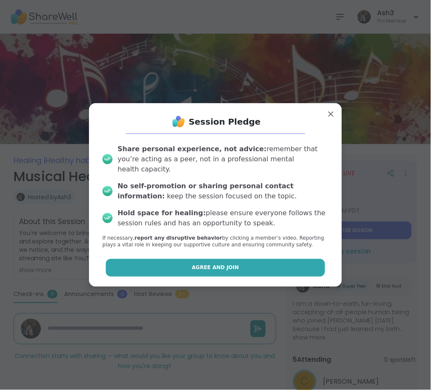
click at [226, 266] on span "Agree and Join" at bounding box center [215, 268] width 47 height 8
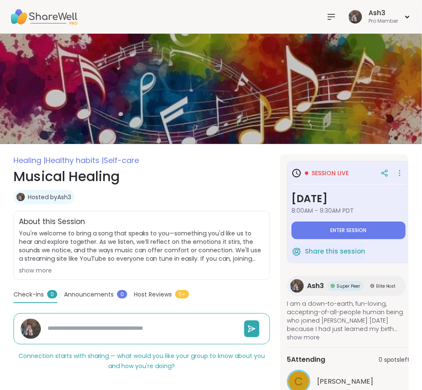
type textarea "*"
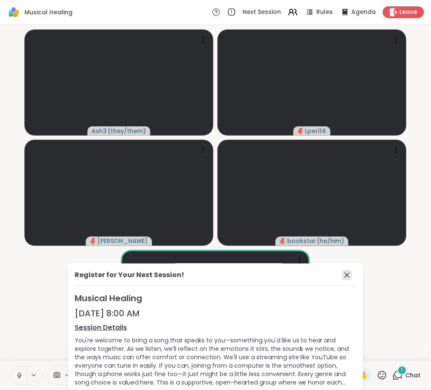
click at [342, 276] on icon at bounding box center [347, 276] width 10 height 10
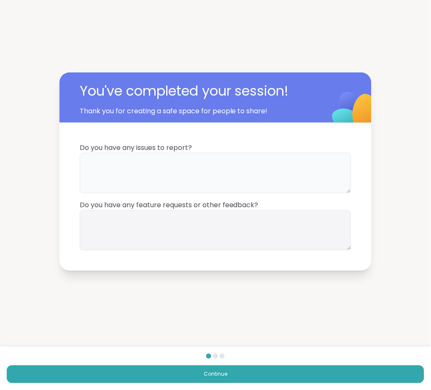
click at [165, 163] on textarea at bounding box center [215, 173] width 271 height 40
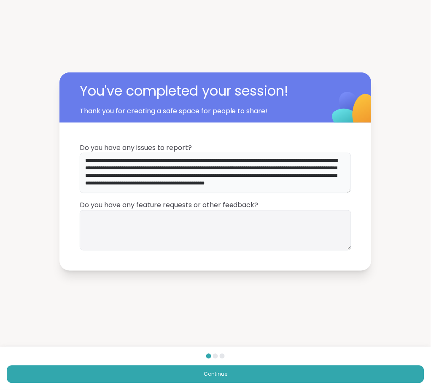
scroll to position [2, 0]
type textarea "**********"
click at [70, 133] on div "**********" at bounding box center [215, 197] width 312 height 148
click at [216, 228] on textarea at bounding box center [215, 230] width 271 height 40
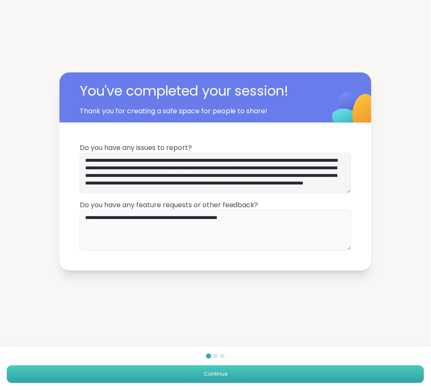
type textarea "**********"
click at [196, 374] on button "Continue" at bounding box center [215, 375] width 417 height 18
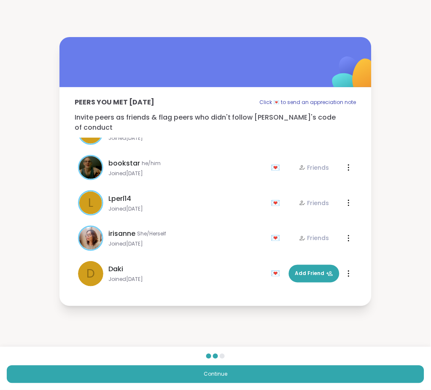
scroll to position [25, 0]
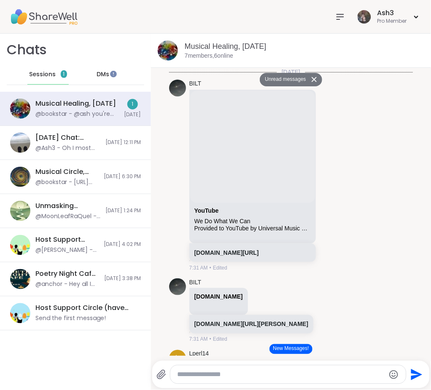
scroll to position [4534, 0]
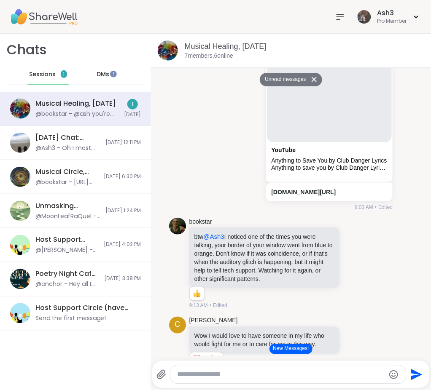
click at [272, 348] on button "New Messages!" at bounding box center [290, 349] width 43 height 10
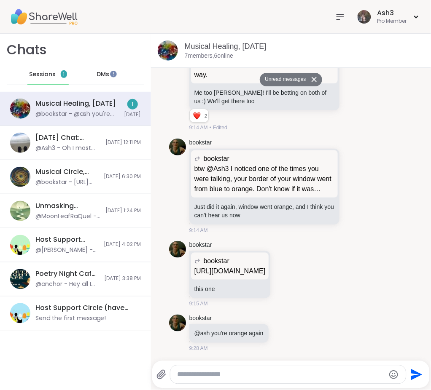
scroll to position [5260, 0]
click at [227, 370] on div at bounding box center [287, 375] width 235 height 18
click at [226, 373] on textarea "Type your message" at bounding box center [281, 375] width 208 height 8
paste textarea "**********"
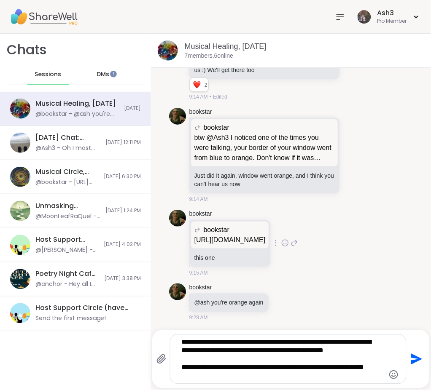
scroll to position [5290, 0]
type textarea "**********"
click at [411, 357] on icon "Send" at bounding box center [416, 359] width 11 height 11
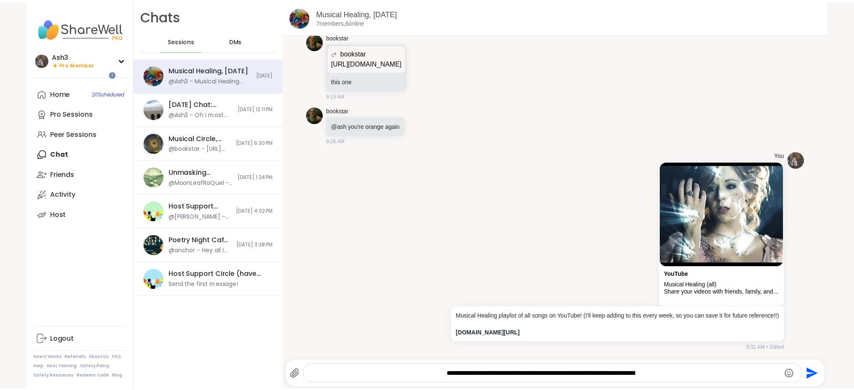
scroll to position [4974, 0]
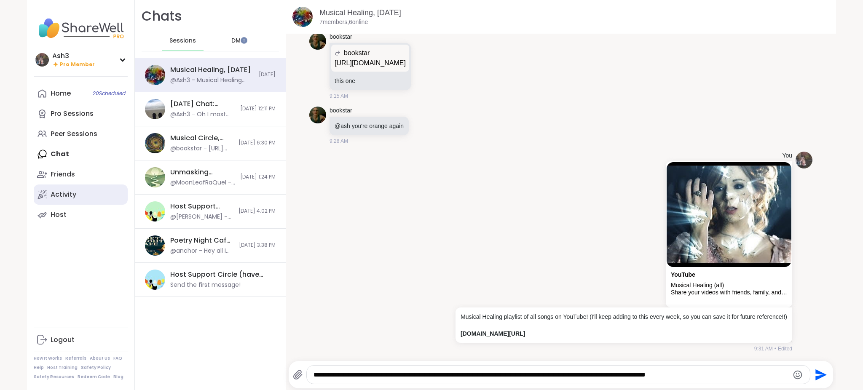
click at [78, 193] on link "Activity" at bounding box center [81, 195] width 94 height 20
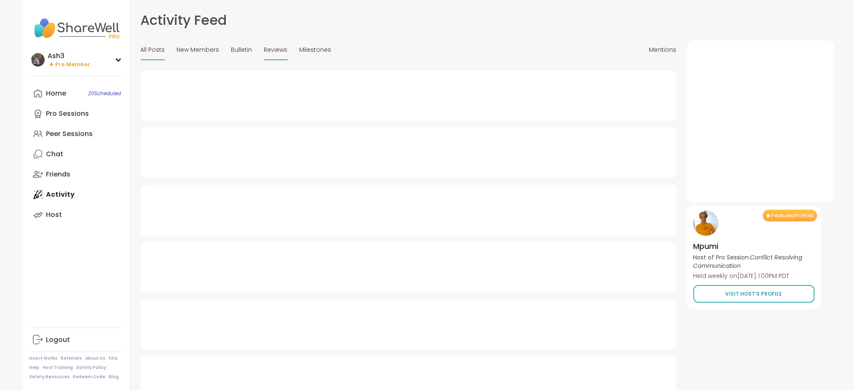
type textarea "*"
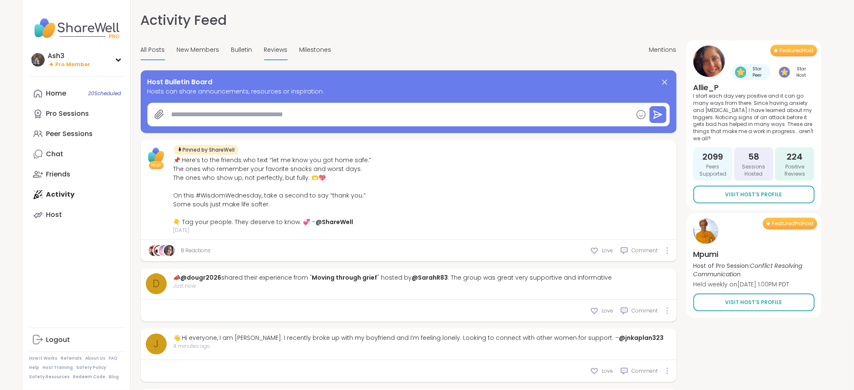
click at [272, 49] on span "Reviews" at bounding box center [276, 50] width 24 height 9
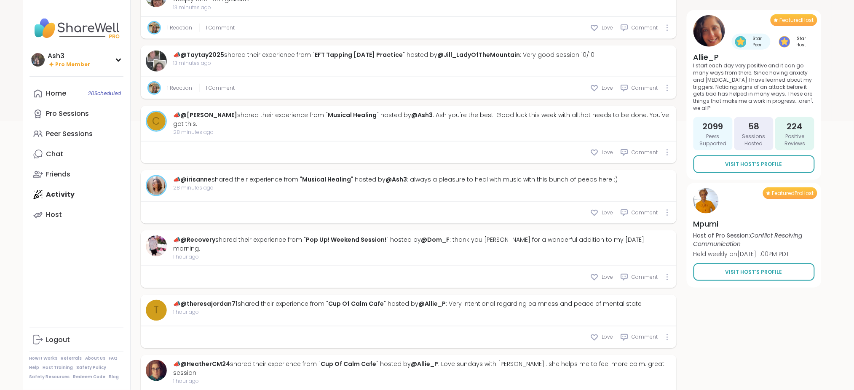
scroll to position [300, 0]
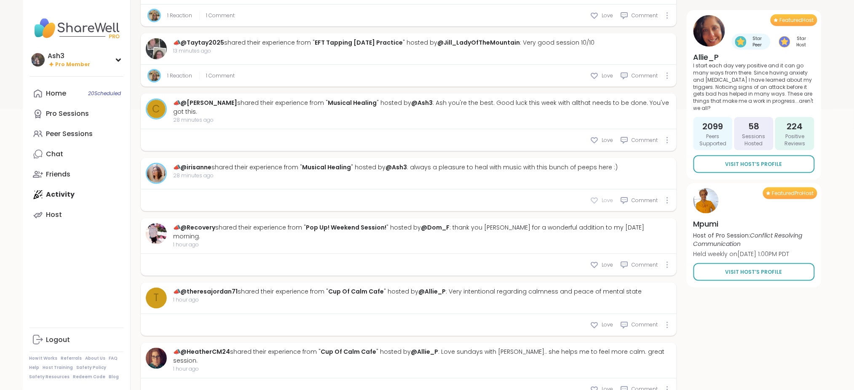
click at [430, 196] on div "Love" at bounding box center [601, 200] width 23 height 8
click at [430, 137] on div "Love" at bounding box center [601, 140] width 23 height 8
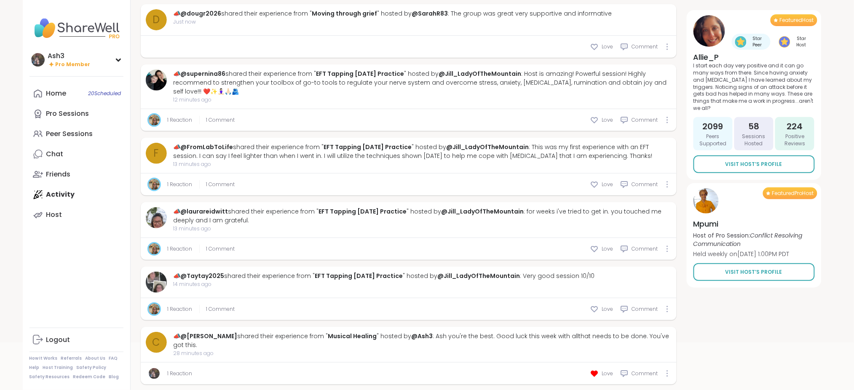
scroll to position [0, 0]
